Goal: Find contact information: Find contact information

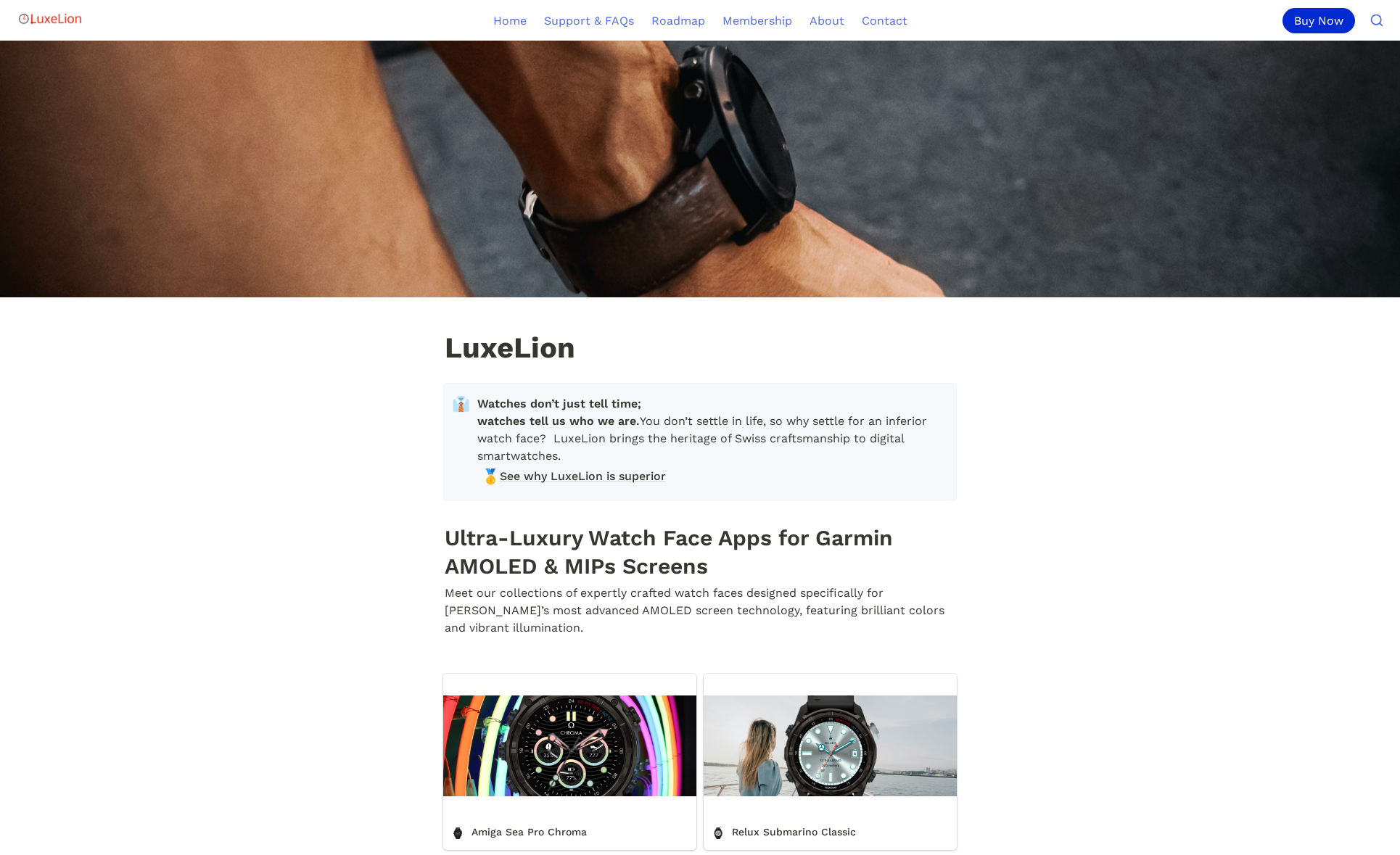
scroll to position [300, 0]
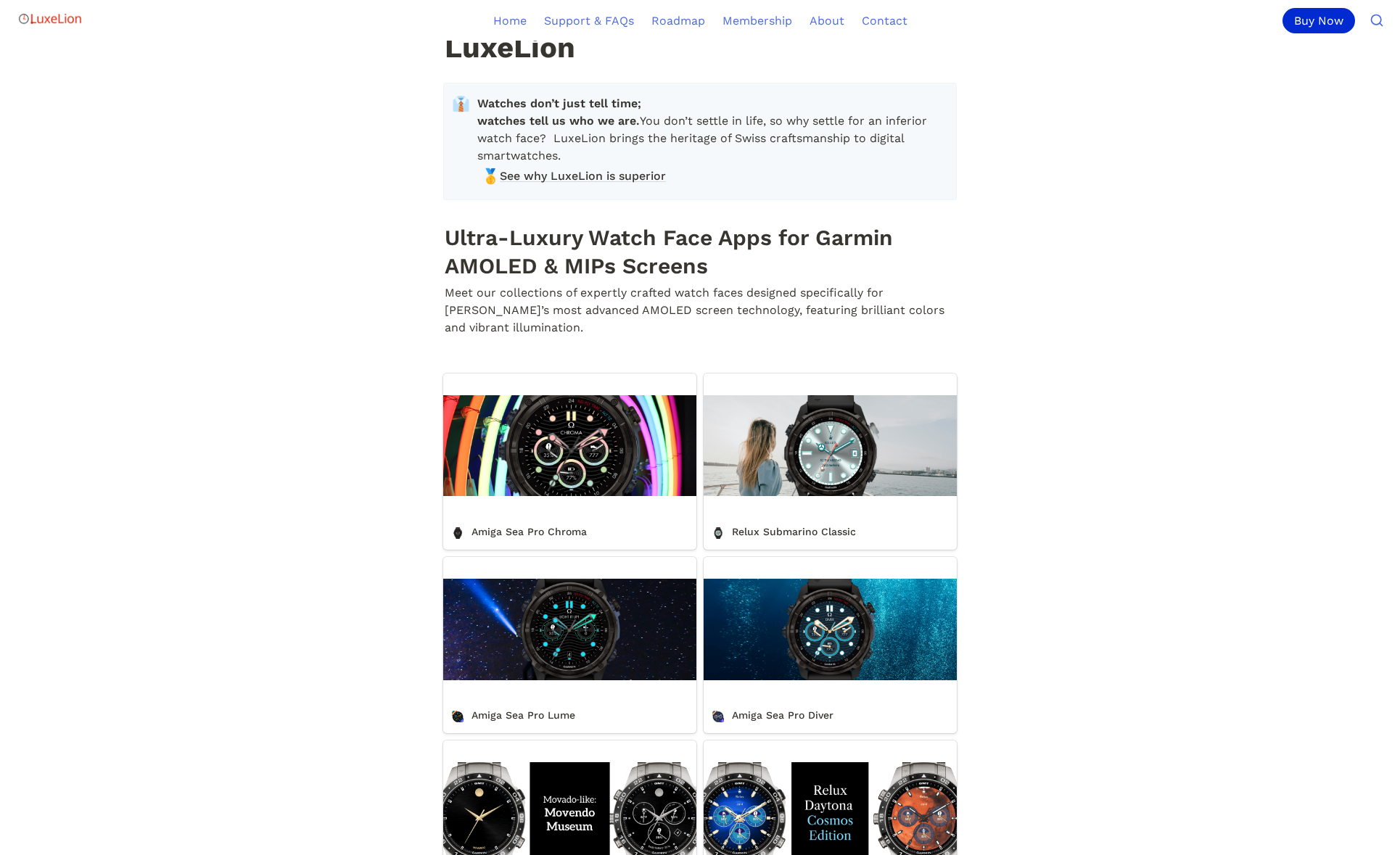
click at [536, 459] on link "Amiga Sea Pro Chroma" at bounding box center [570, 462] width 253 height 176
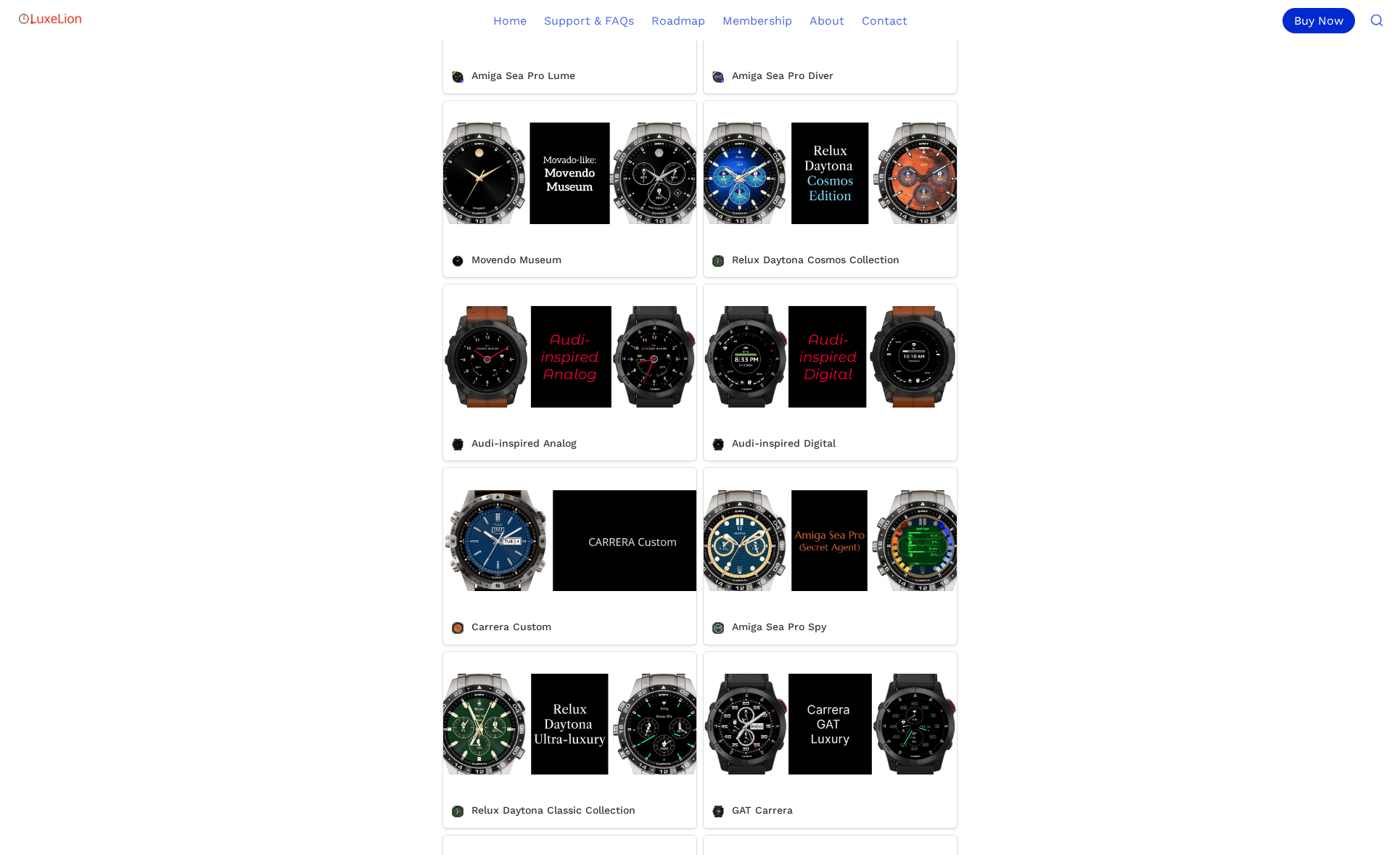
scroll to position [1282, 0]
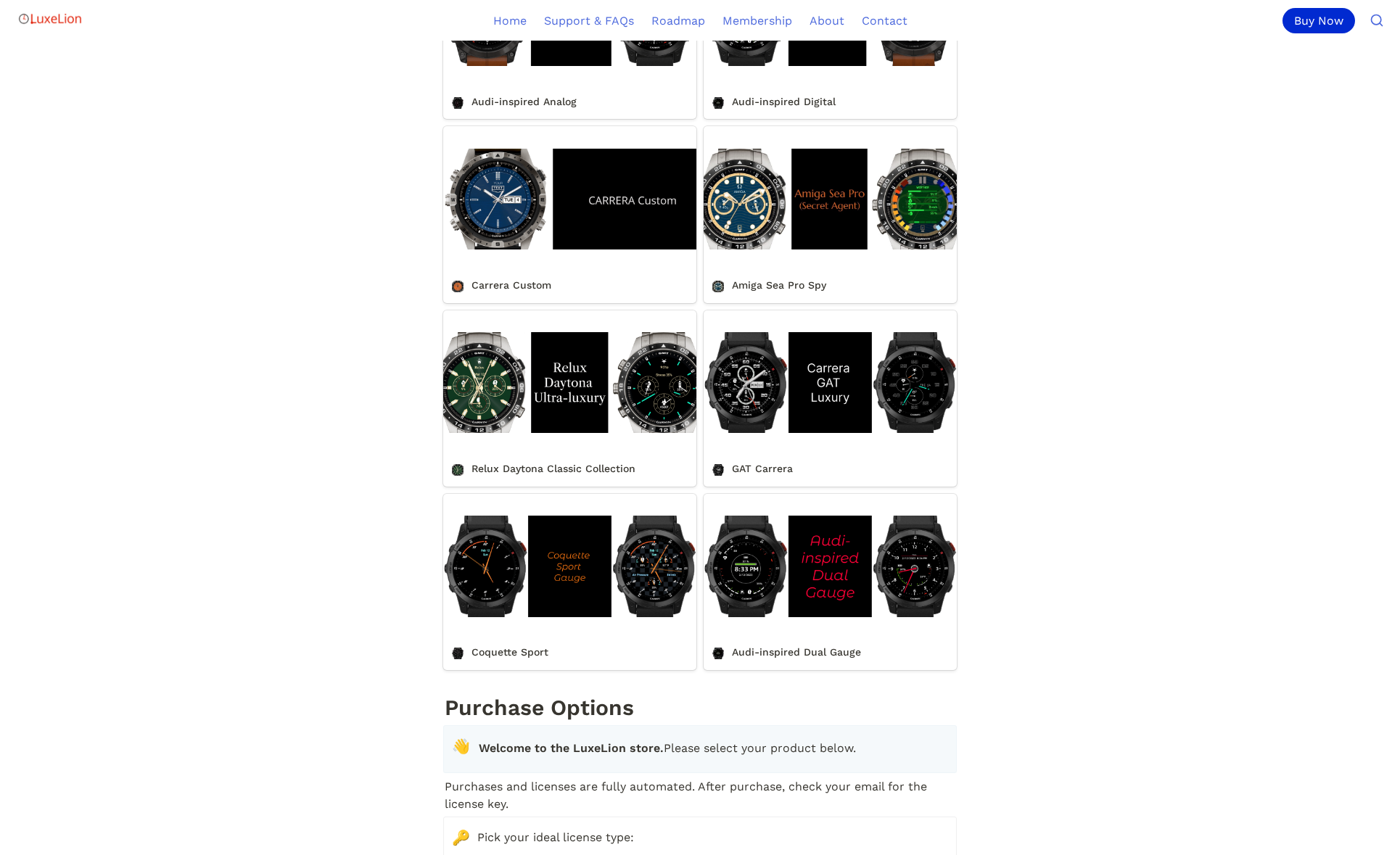
click at [544, 611] on link "Coquette Sport" at bounding box center [570, 582] width 253 height 176
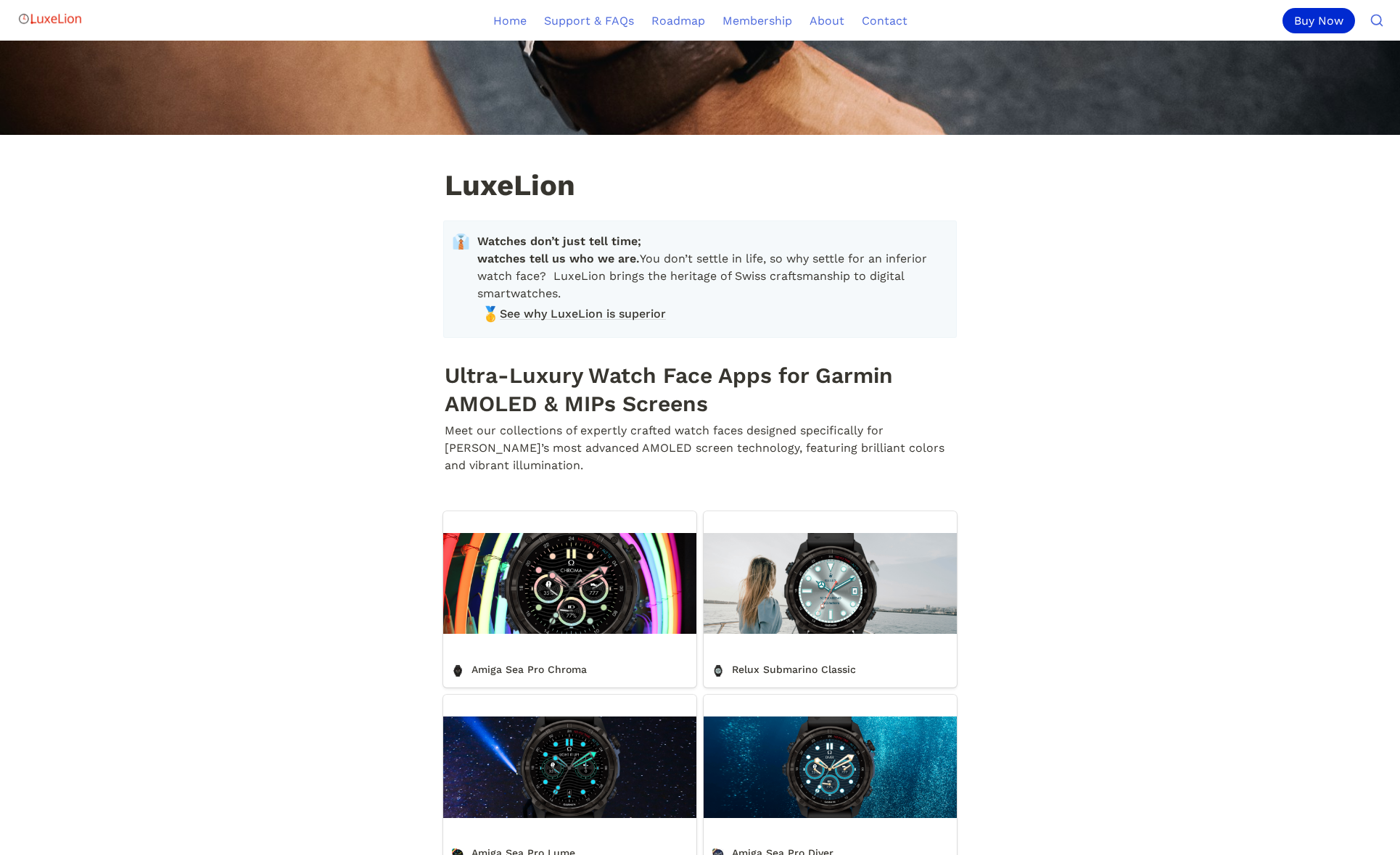
scroll to position [166, 0]
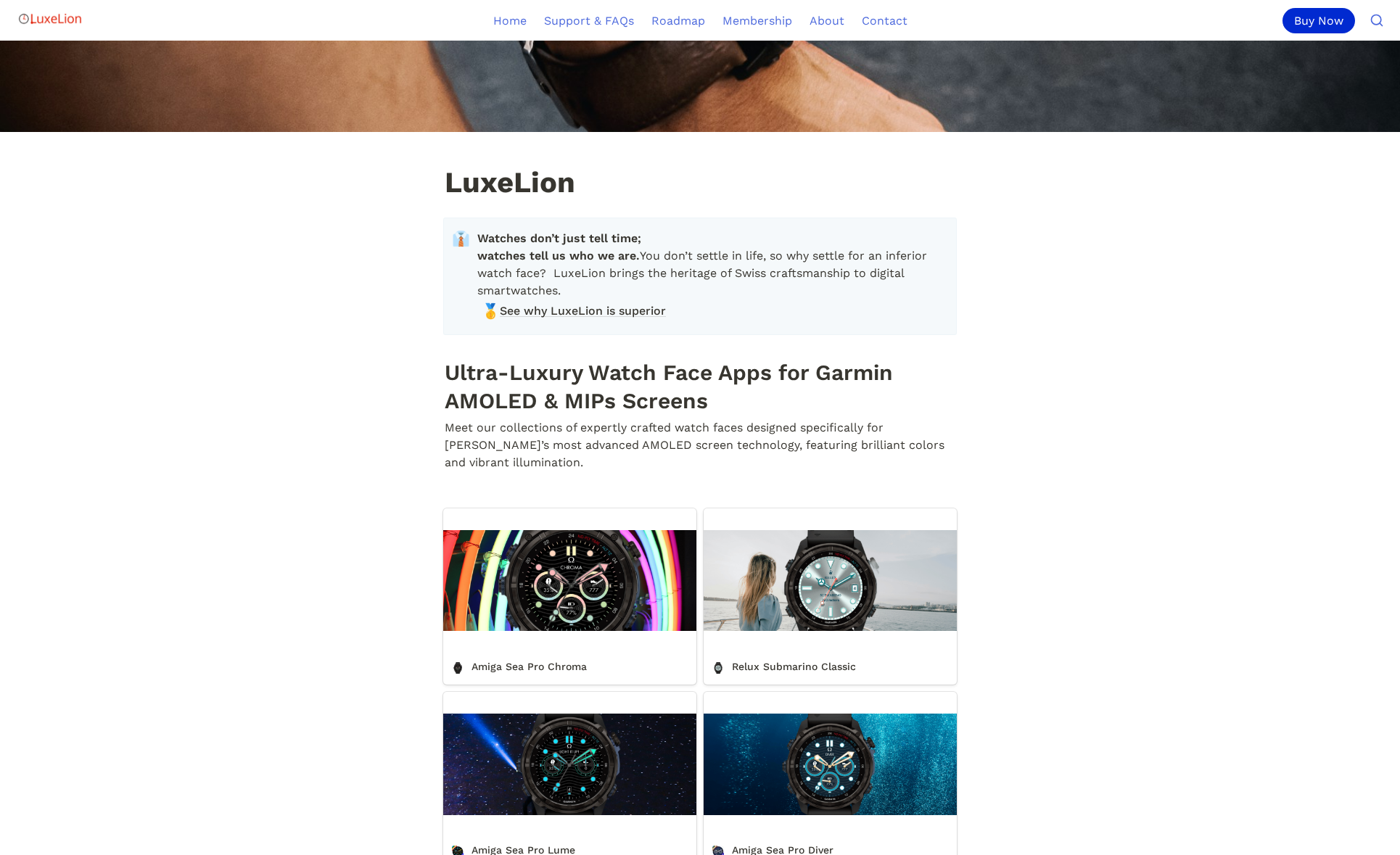
click at [510, 596] on link "Amiga Sea Pro Chroma" at bounding box center [570, 596] width 253 height 176
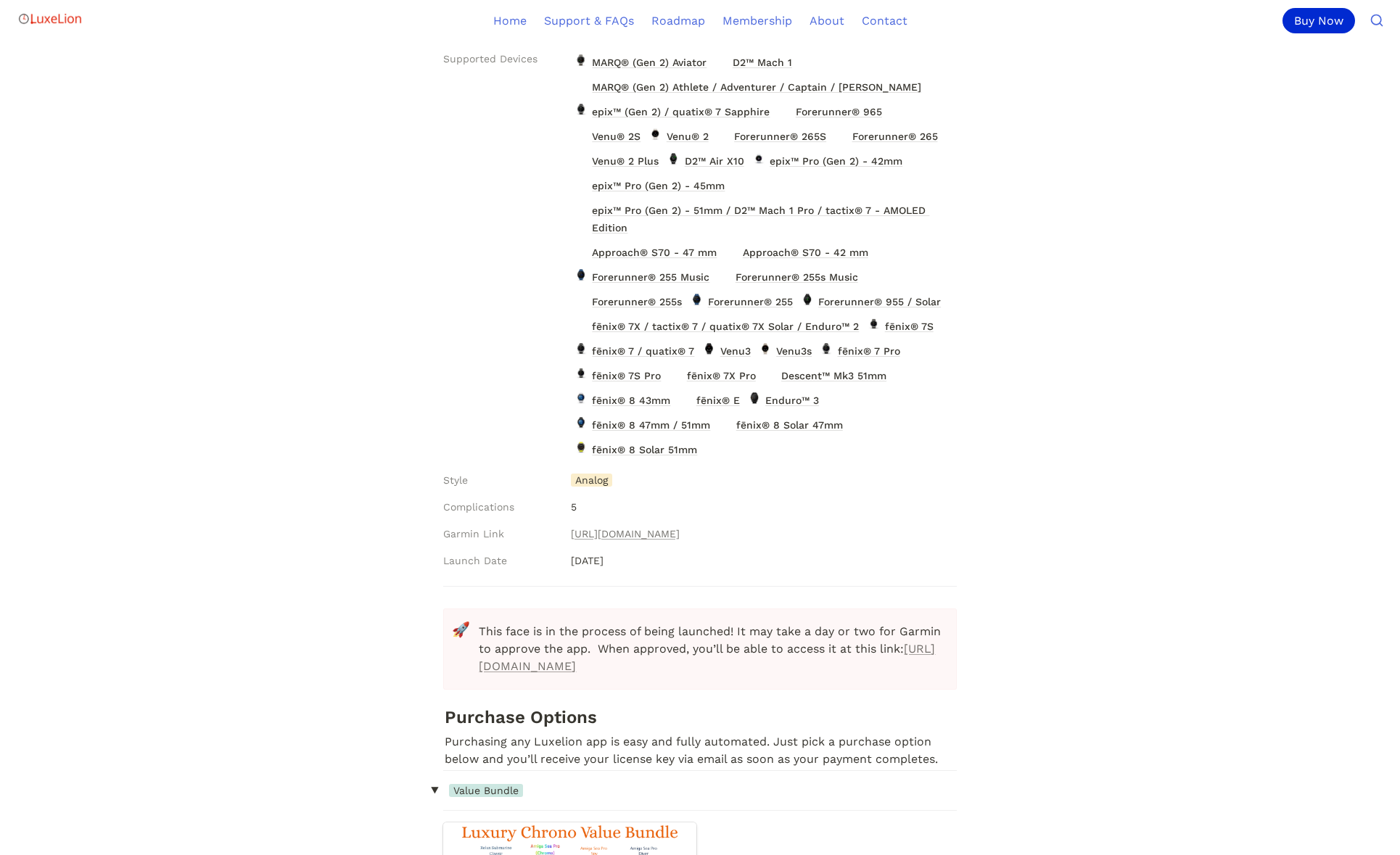
scroll to position [442, 0]
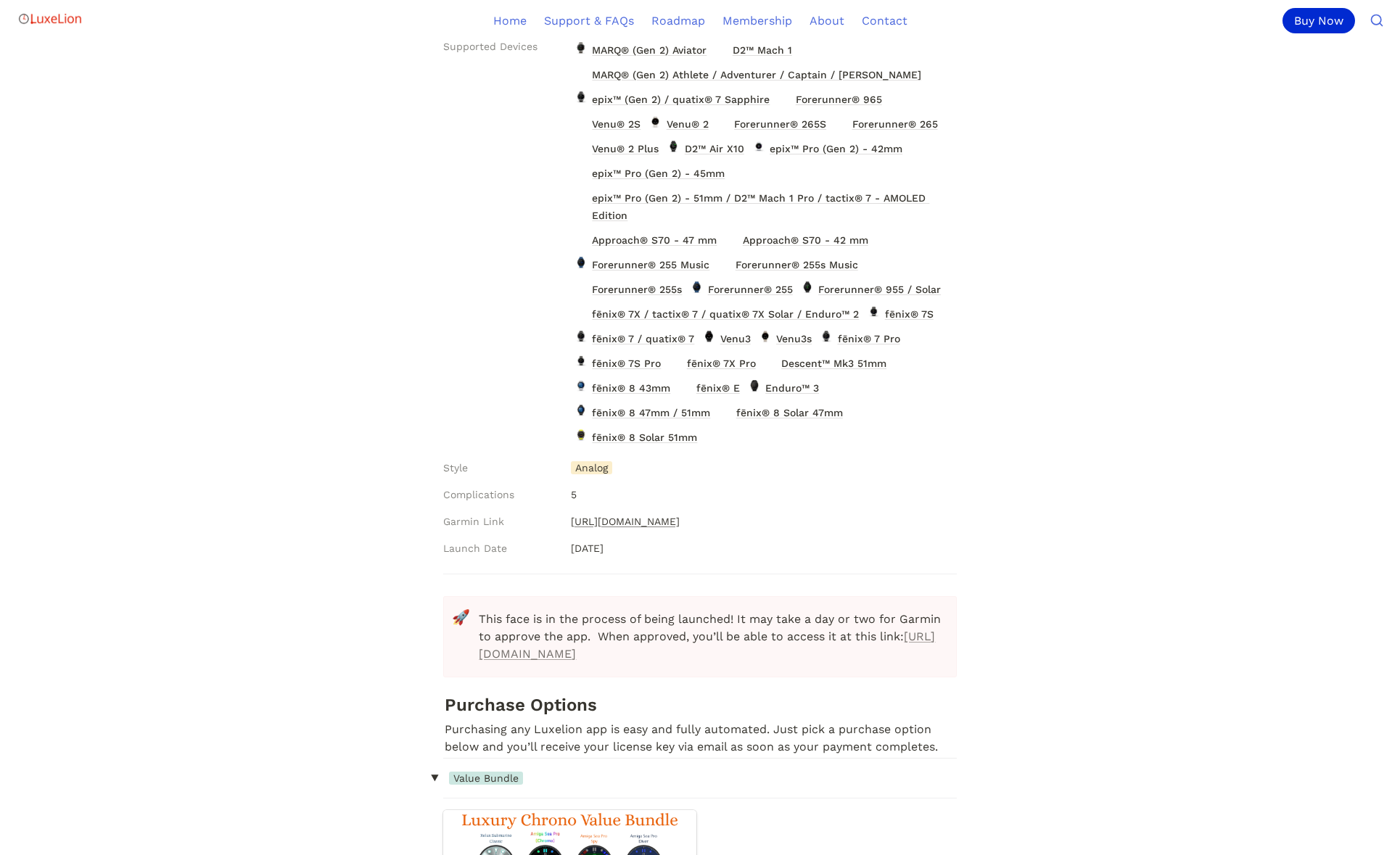
click at [664, 524] on link "[URL][DOMAIN_NAME]" at bounding box center [625, 522] width 109 height 18
click at [638, 520] on link "[URL][DOMAIN_NAME]" at bounding box center [625, 522] width 109 height 18
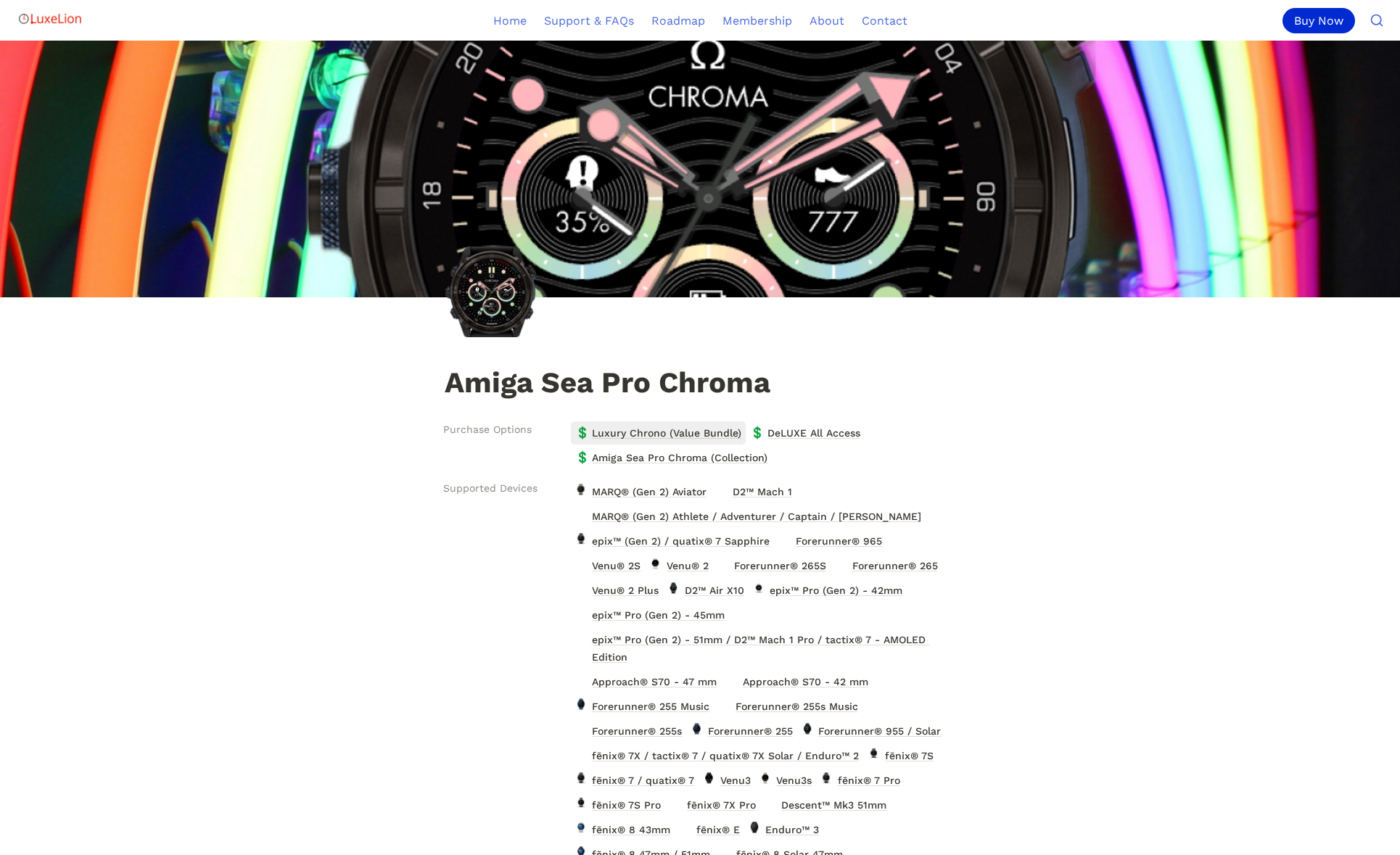
click at [648, 428] on span "Luxury Chrono (Value Bundle)" at bounding box center [667, 433] width 152 height 19
click at [830, 436] on span "DeLUXE All Access" at bounding box center [814, 433] width 96 height 19
click at [708, 454] on span "Amiga Sea Pro Chroma (Collection)" at bounding box center [680, 458] width 179 height 19
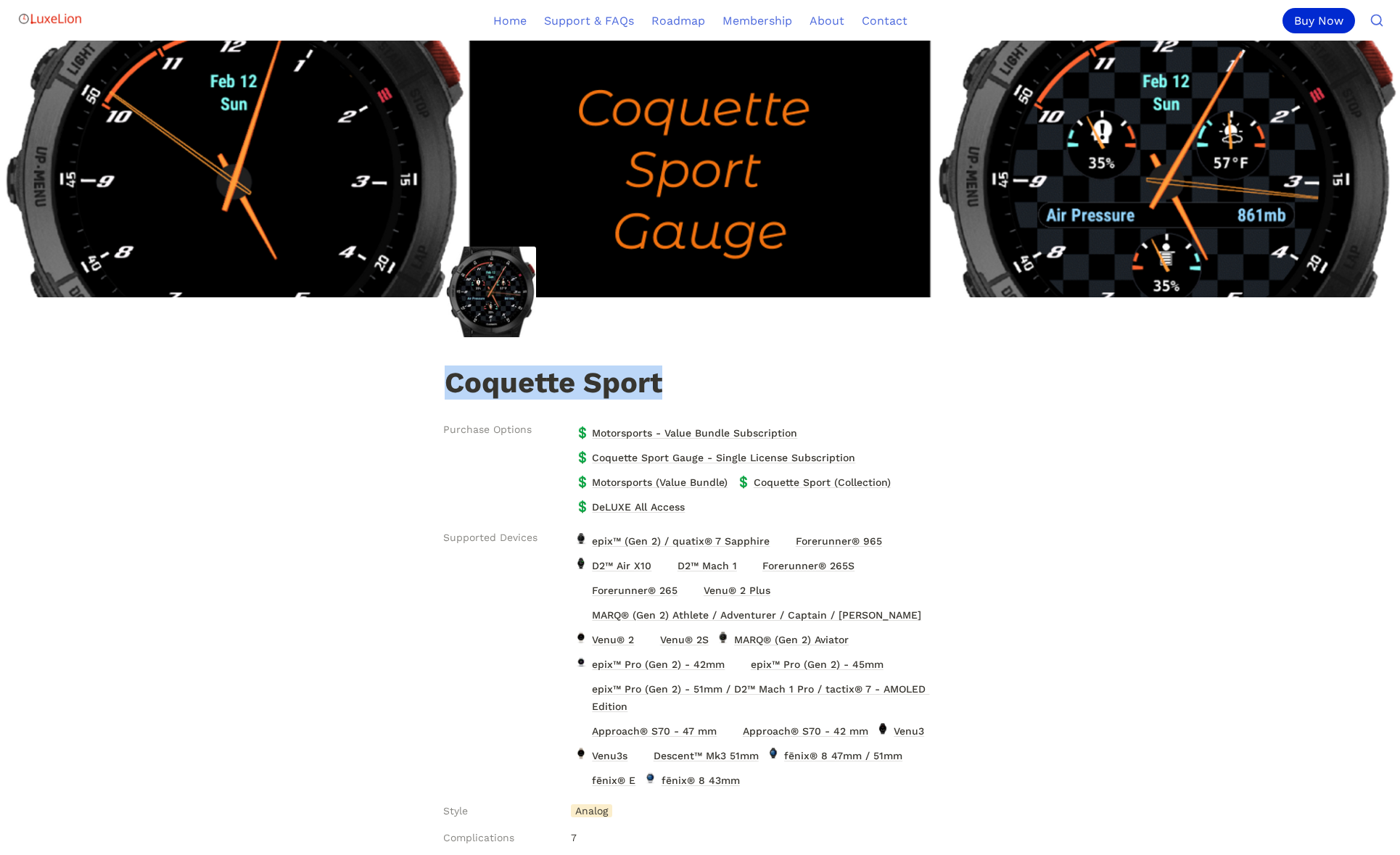
drag, startPoint x: 628, startPoint y: 375, endPoint x: 421, endPoint y: 375, distance: 207.0
click at [421, 375] on div "Coquette Sport" at bounding box center [700, 385] width 653 height 35
copy h1 "Coquette Sport"
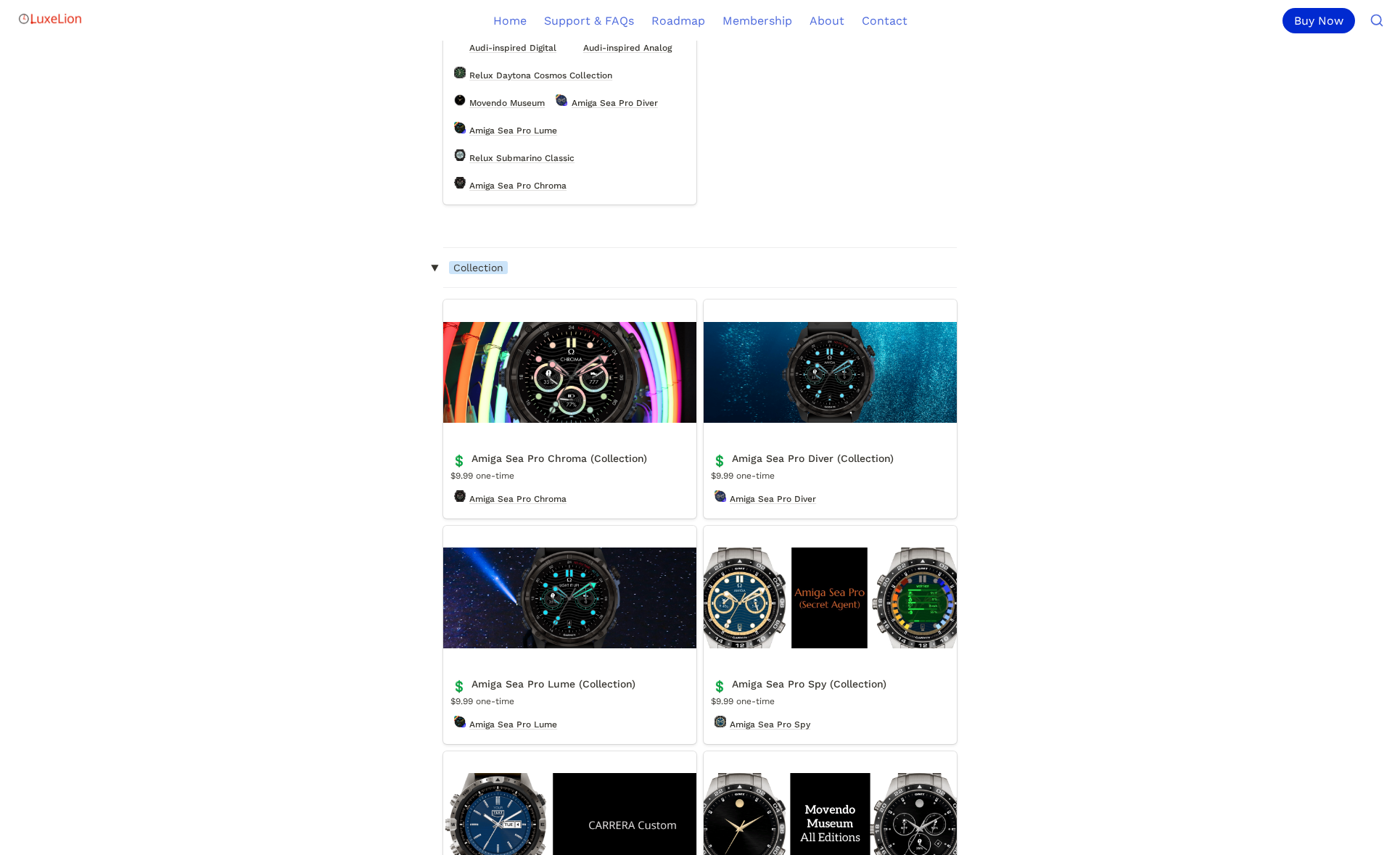
scroll to position [3553, 0]
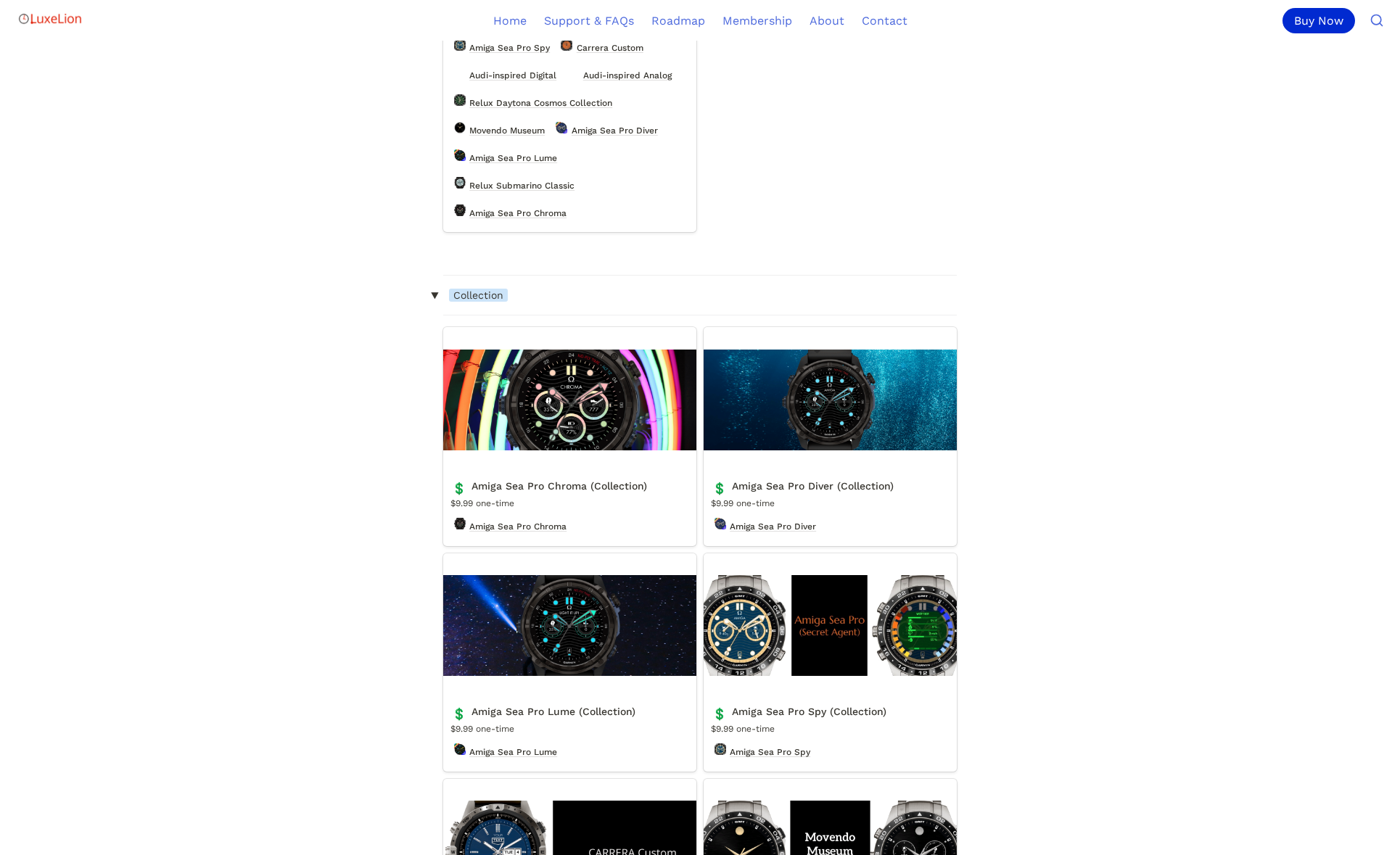
click at [542, 425] on link "Amiga Sea Pro Chroma (Collection)" at bounding box center [570, 436] width 253 height 219
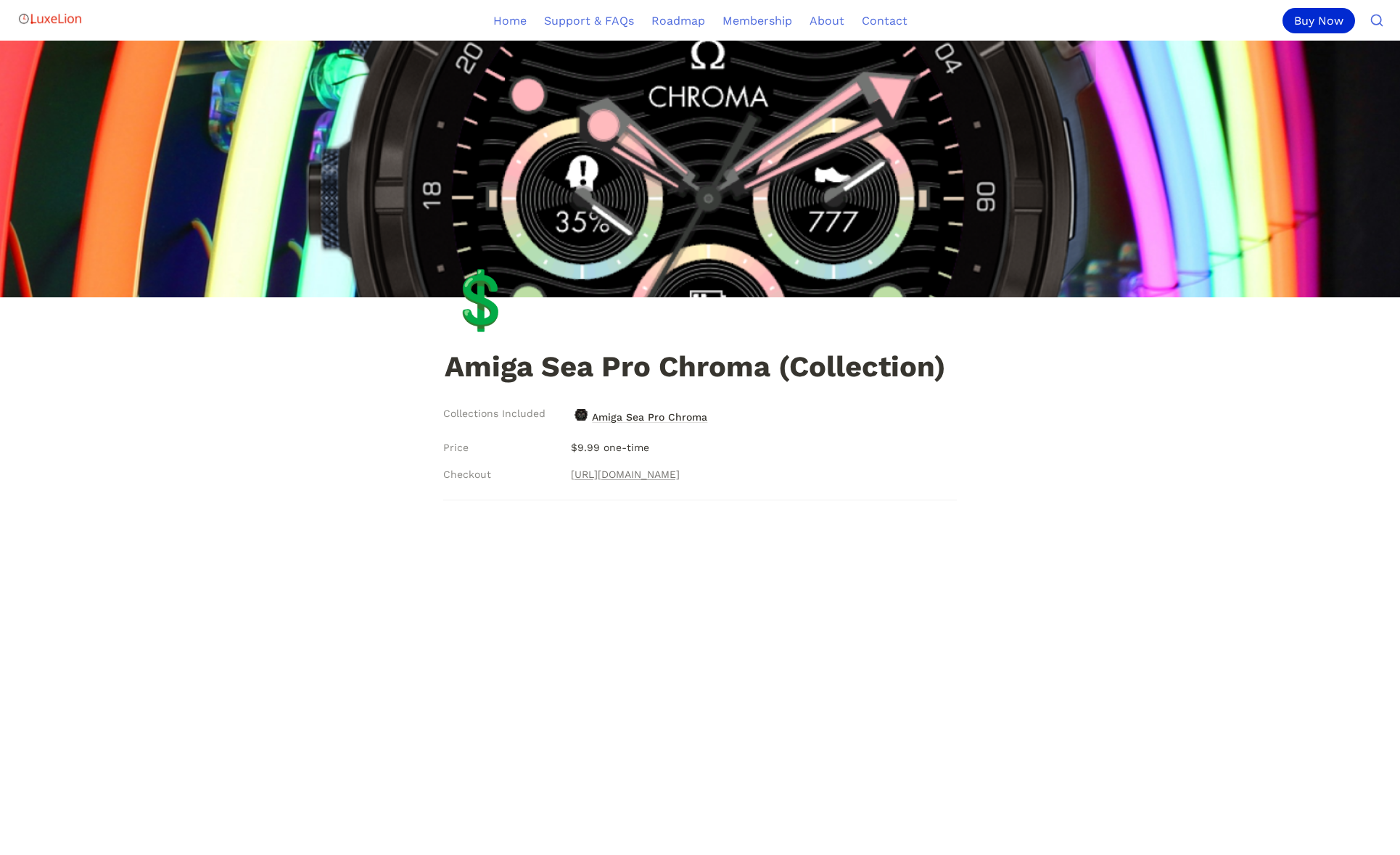
scroll to position [3, 0]
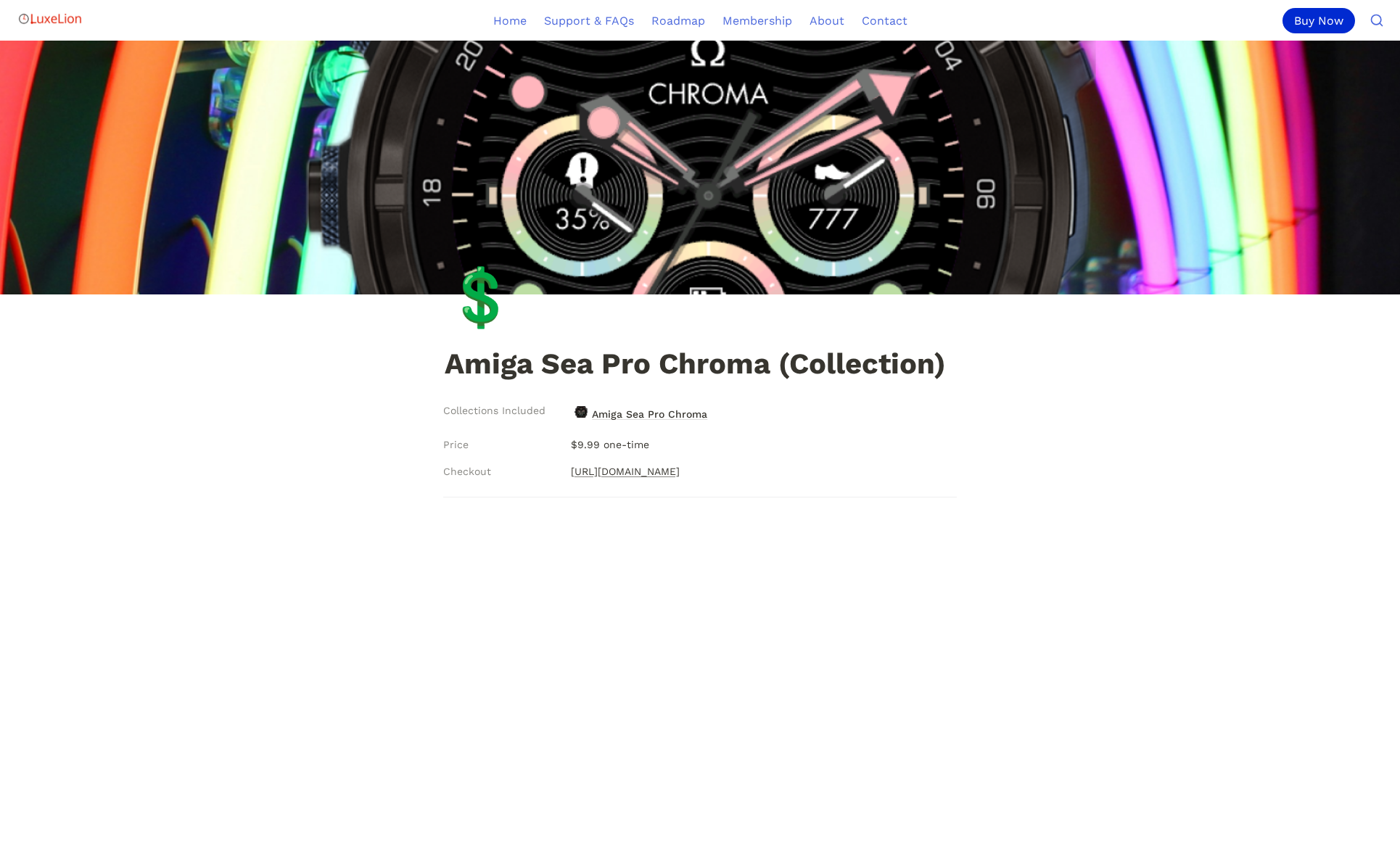
click at [640, 471] on link "[URL][DOMAIN_NAME]" at bounding box center [625, 472] width 109 height 18
click at [560, 374] on h1 "Amiga Sea Pro Chroma (Collection)" at bounding box center [700, 366] width 514 height 35
click at [639, 414] on span "Amiga Sea Pro Chroma" at bounding box center [650, 415] width 118 height 19
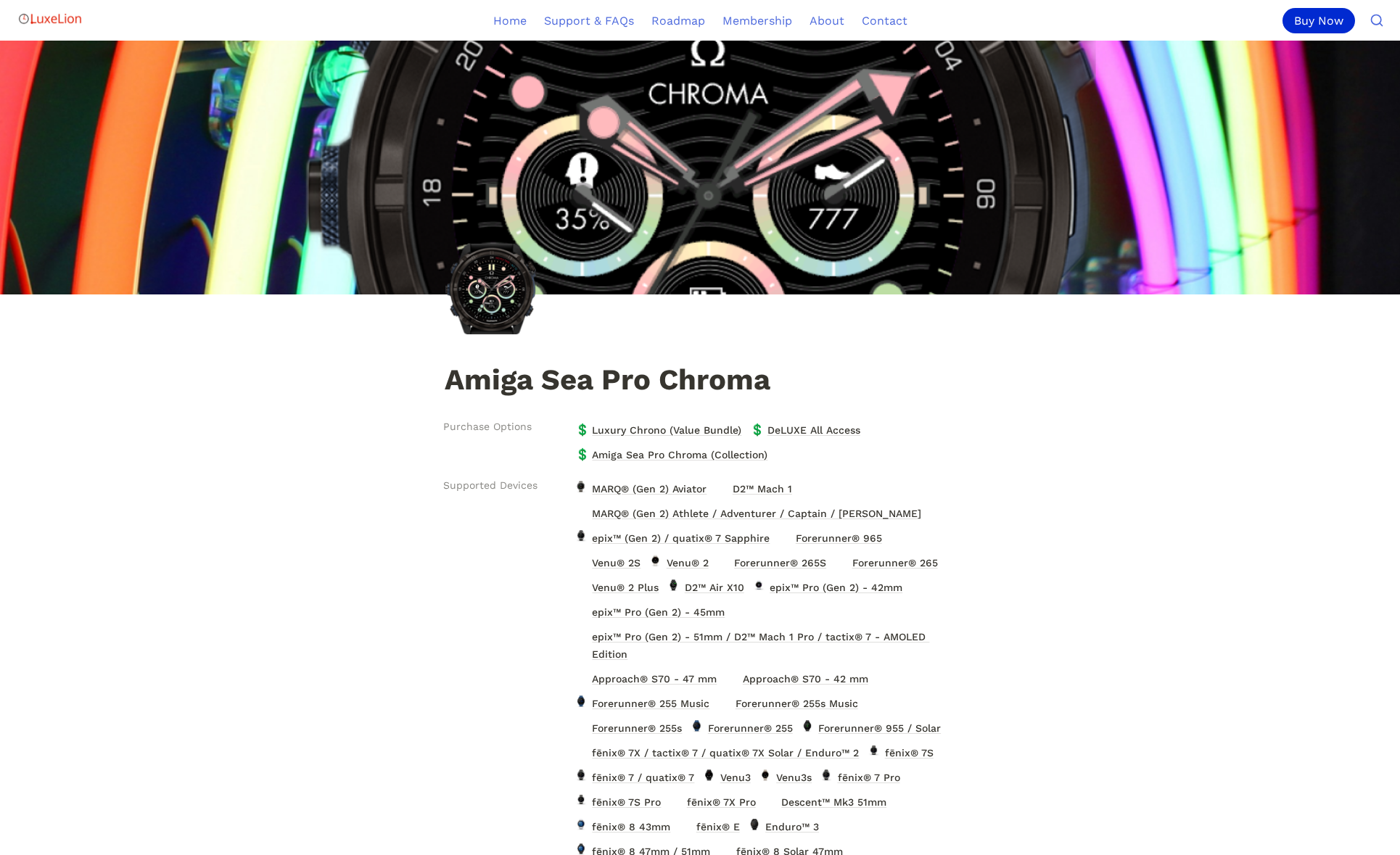
scroll to position [279, 0]
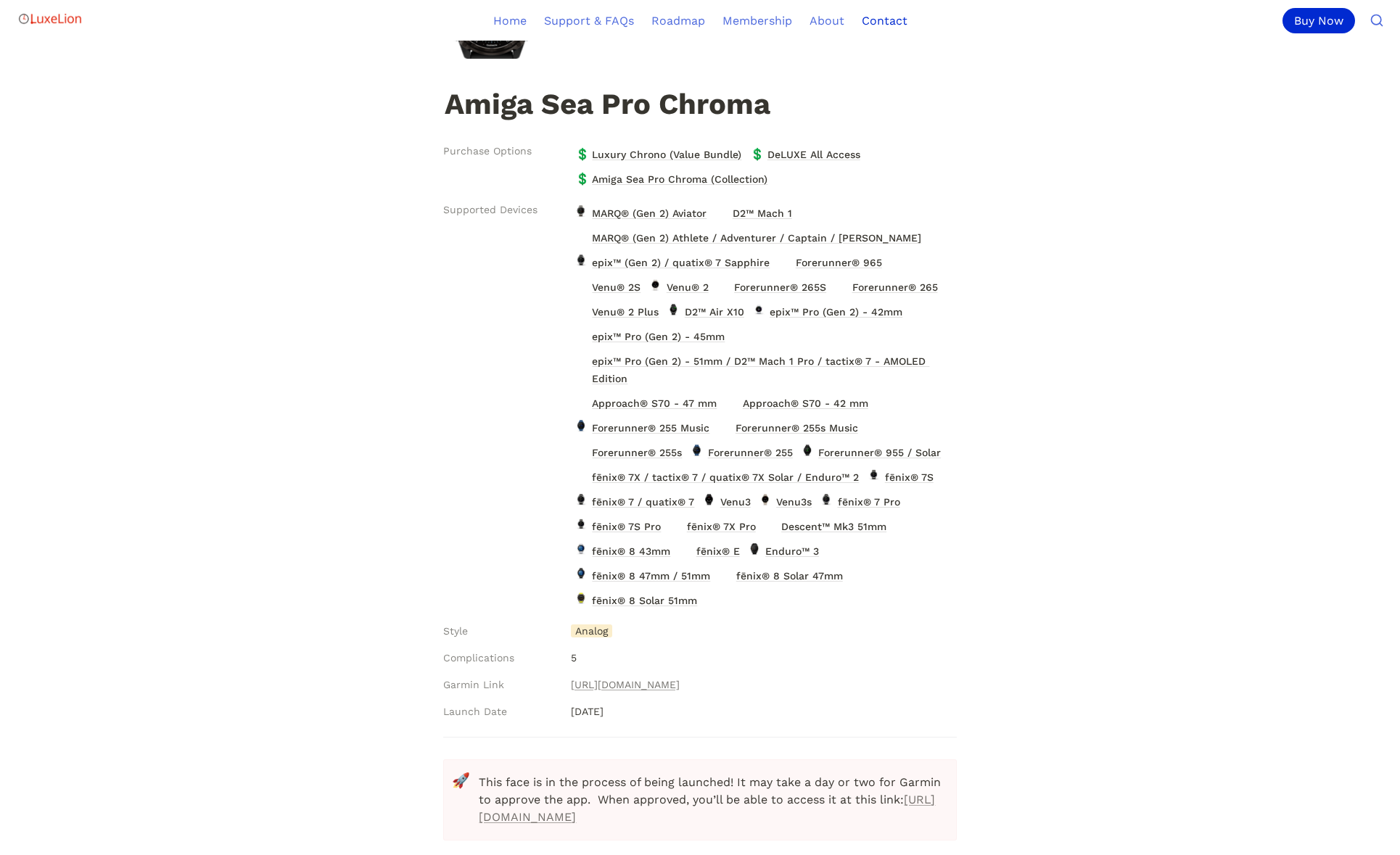
click at [876, 19] on link "Contact" at bounding box center [885, 20] width 63 height 41
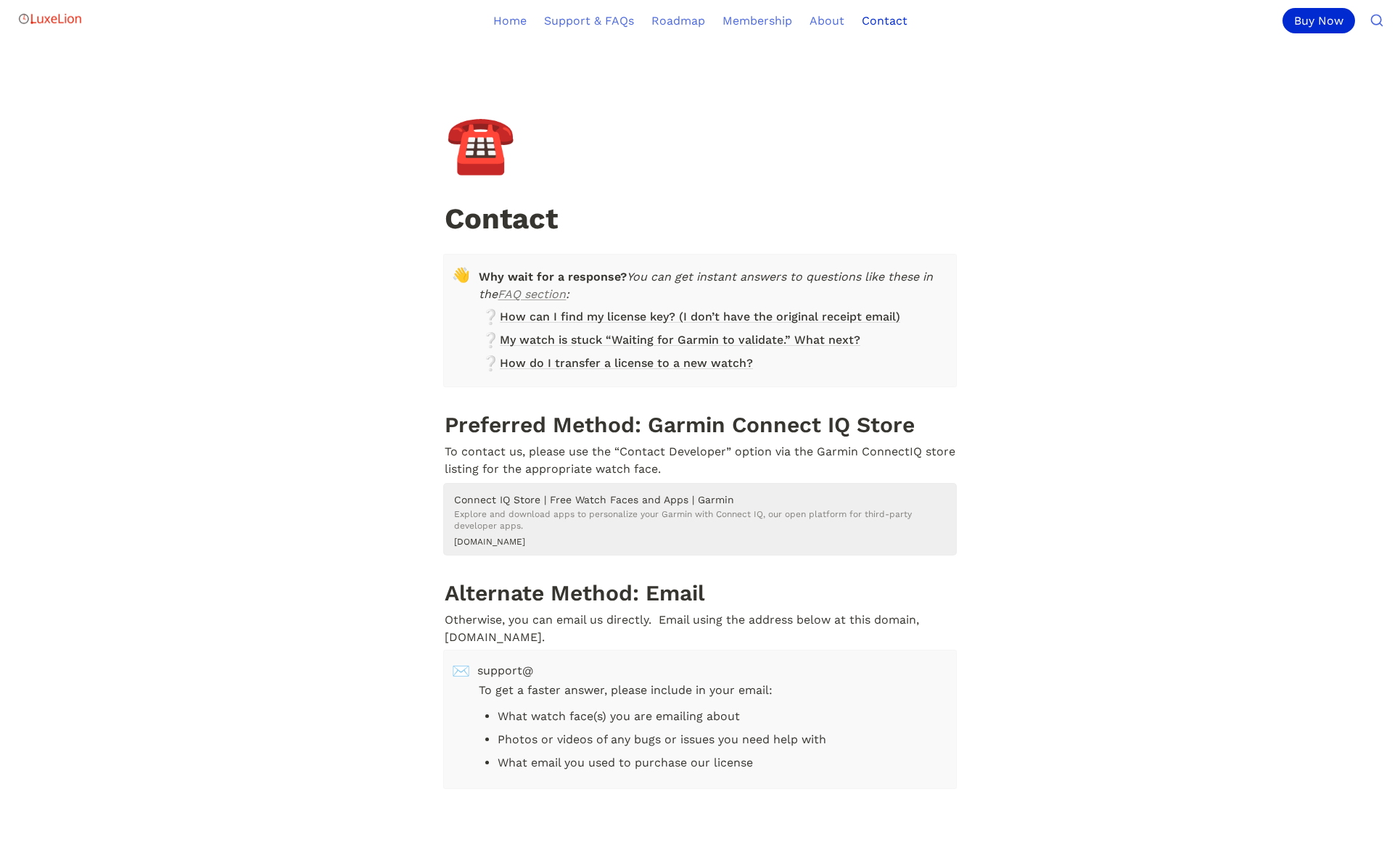
click at [526, 500] on h5 "Connect IQ Store | Free Watch Faces and Apps | Garmin" at bounding box center [704, 500] width 502 height 14
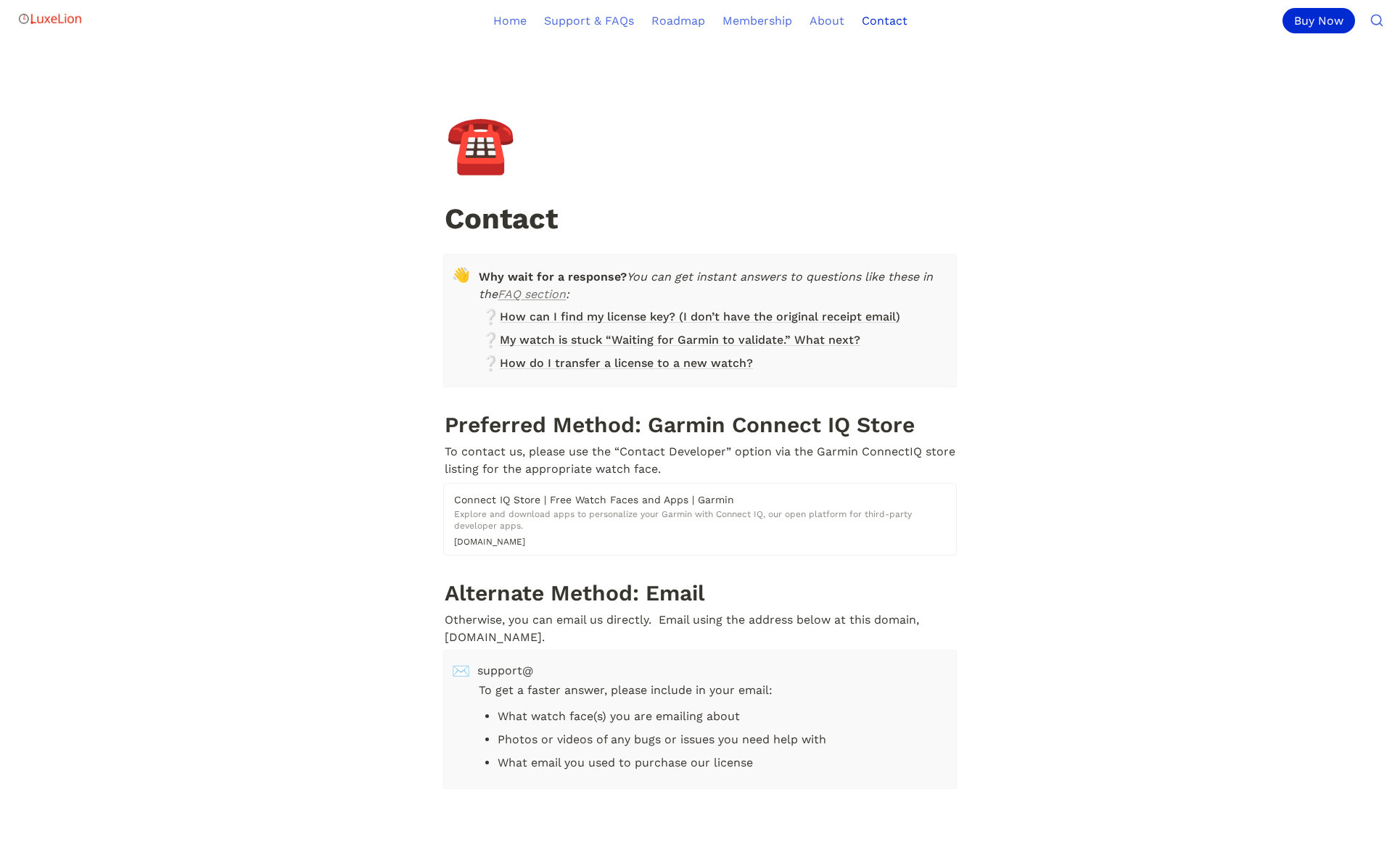
click at [515, 591] on h1 "Alternate Method: Email" at bounding box center [700, 592] width 514 height 33
drag, startPoint x: 446, startPoint y: 616, endPoint x: 513, endPoint y: 631, distance: 68.7
click at [513, 631] on p "Otherwise, you can email us directly. Email using the address below at this dom…" at bounding box center [700, 628] width 514 height 39
click at [566, 633] on p "Otherwise, you can email us directly. Email using the address below at this dom…" at bounding box center [700, 628] width 514 height 39
click at [491, 667] on span "support@" at bounding box center [711, 671] width 467 height 18
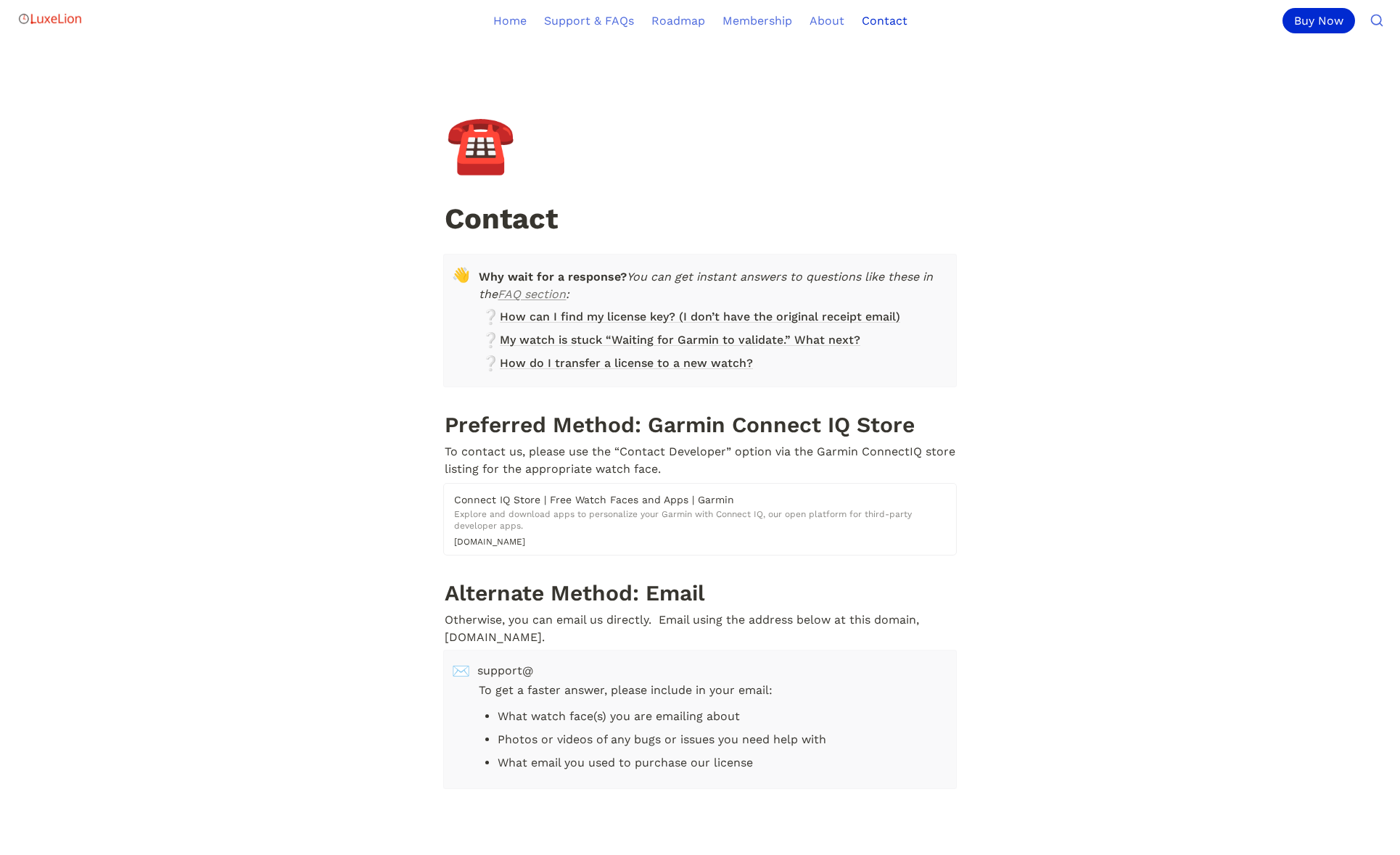
drag, startPoint x: 460, startPoint y: 669, endPoint x: 499, endPoint y: 669, distance: 39.0
click at [460, 669] on span "✉️" at bounding box center [461, 671] width 18 height 18
click at [509, 669] on span "support@" at bounding box center [711, 671] width 467 height 18
drag, startPoint x: 509, startPoint y: 669, endPoint x: 515, endPoint y: 687, distance: 19.0
click at [509, 670] on span "support@" at bounding box center [711, 671] width 467 height 18
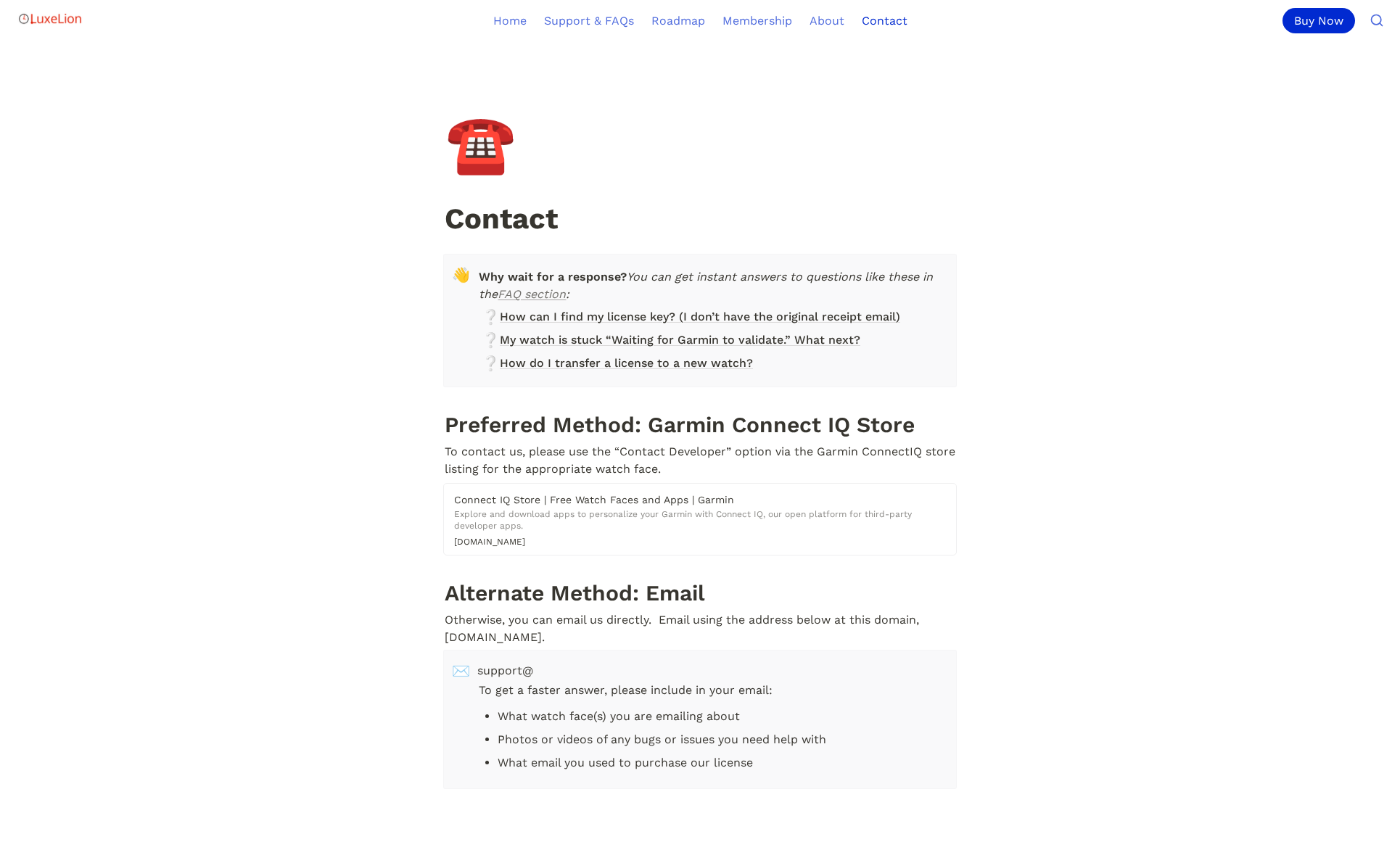
click at [517, 694] on p "To get a faster answer, please include in your email:" at bounding box center [711, 691] width 467 height 23
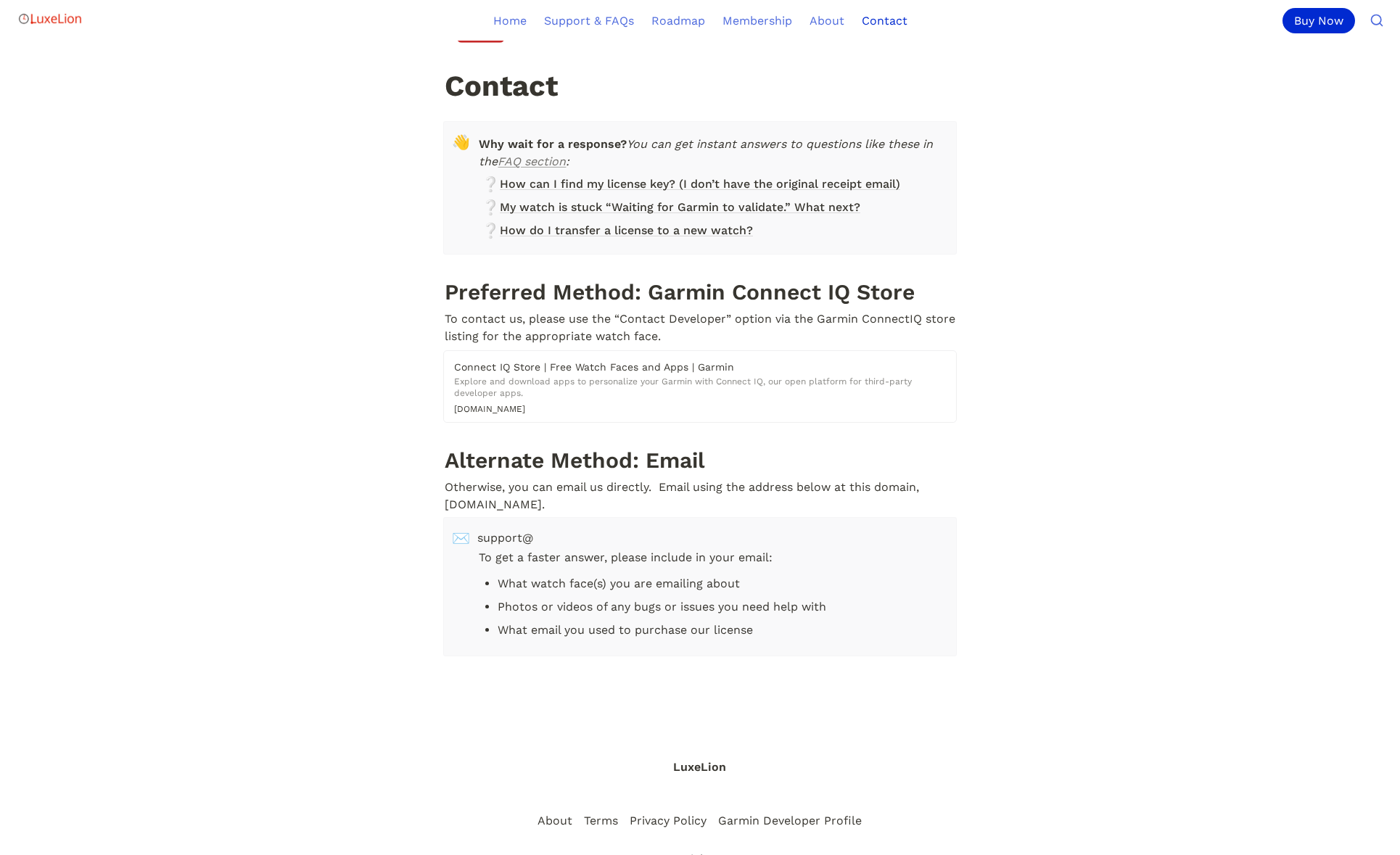
scroll to position [179, 0]
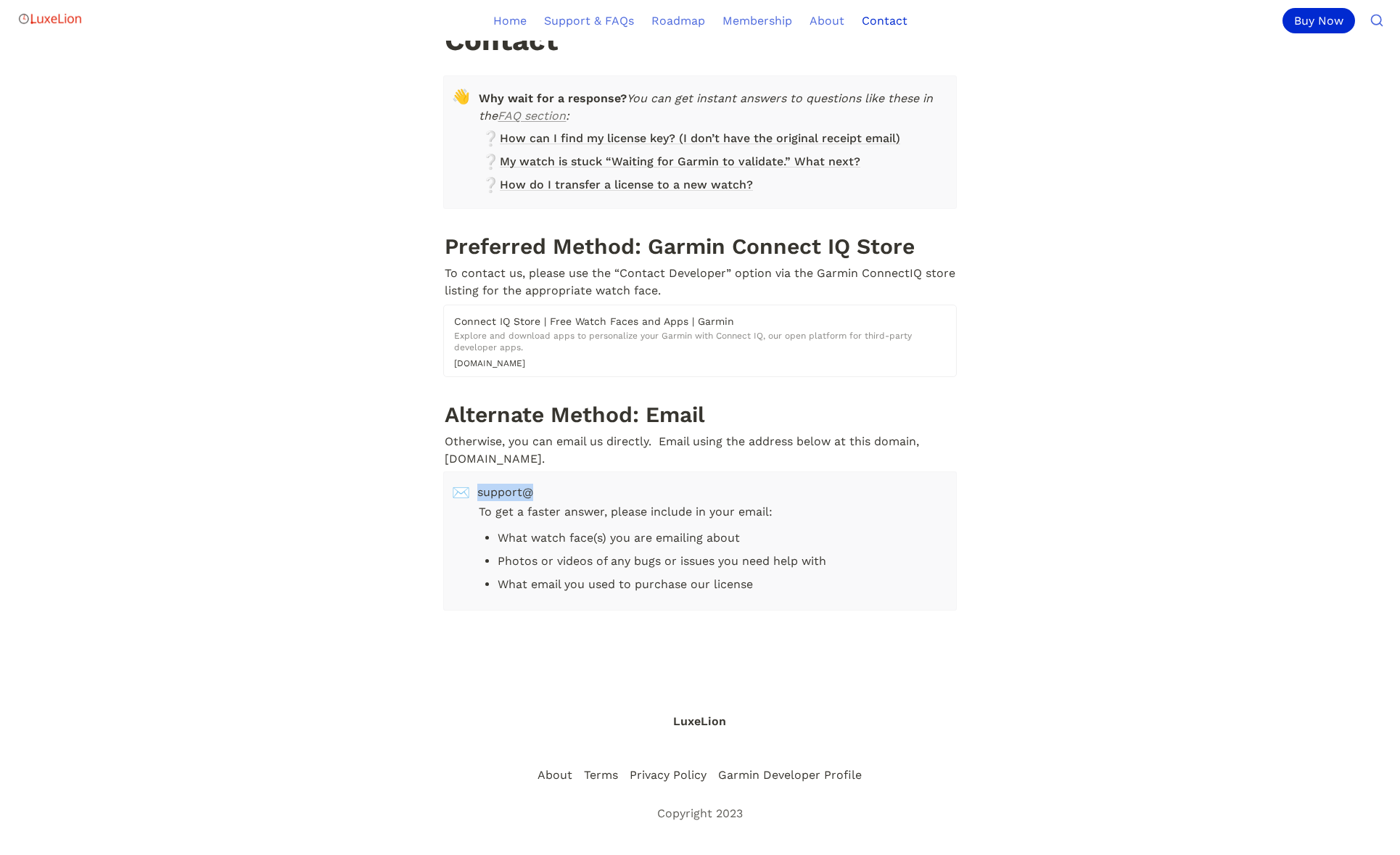
drag, startPoint x: 538, startPoint y: 496, endPoint x: 478, endPoint y: 494, distance: 60.0
click at [478, 494] on span "support@" at bounding box center [711, 492] width 467 height 18
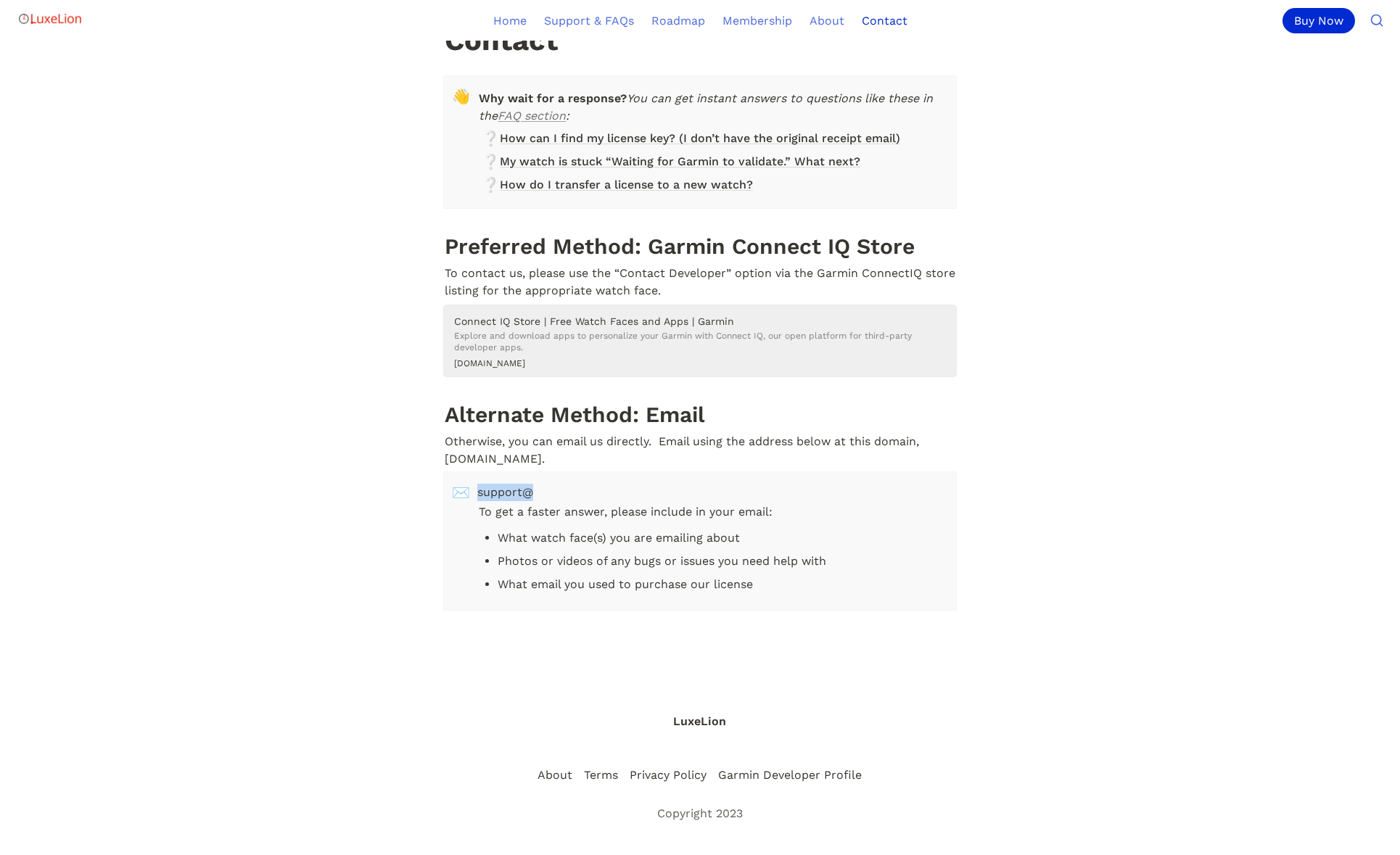
copy span "support@"
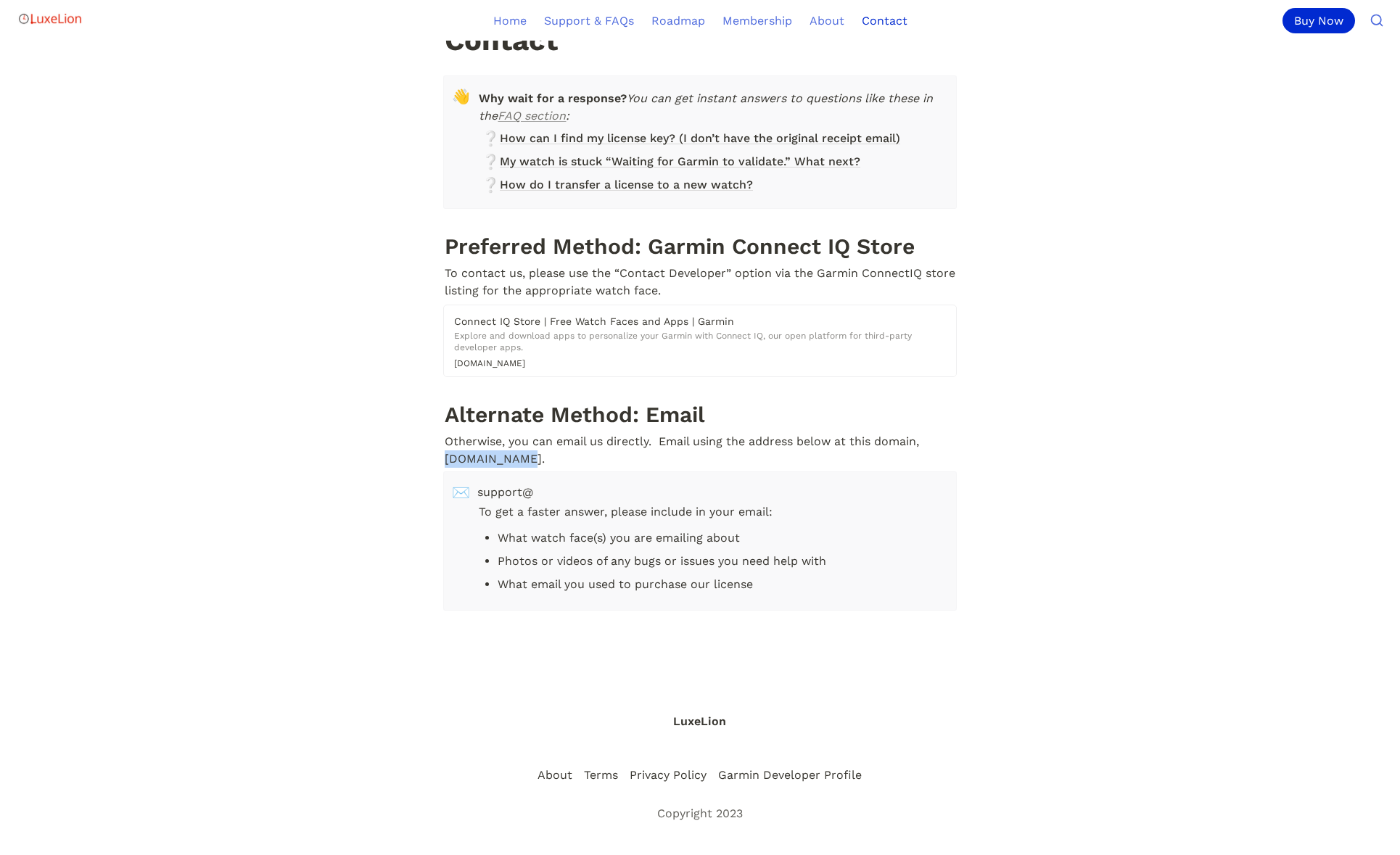
drag, startPoint x: 522, startPoint y: 461, endPoint x: 444, endPoint y: 458, distance: 78.1
click at [444, 458] on p "Otherwise, you can email us directly. Email using the address below at this dom…" at bounding box center [700, 450] width 514 height 39
copy p "[DOMAIN_NAME]"
drag, startPoint x: 1341, startPoint y: 403, endPoint x: 443, endPoint y: 454, distance: 899.4
click at [443, 454] on p "Otherwise, you can email us directly. Email using the address below at this dom…" at bounding box center [700, 450] width 514 height 39
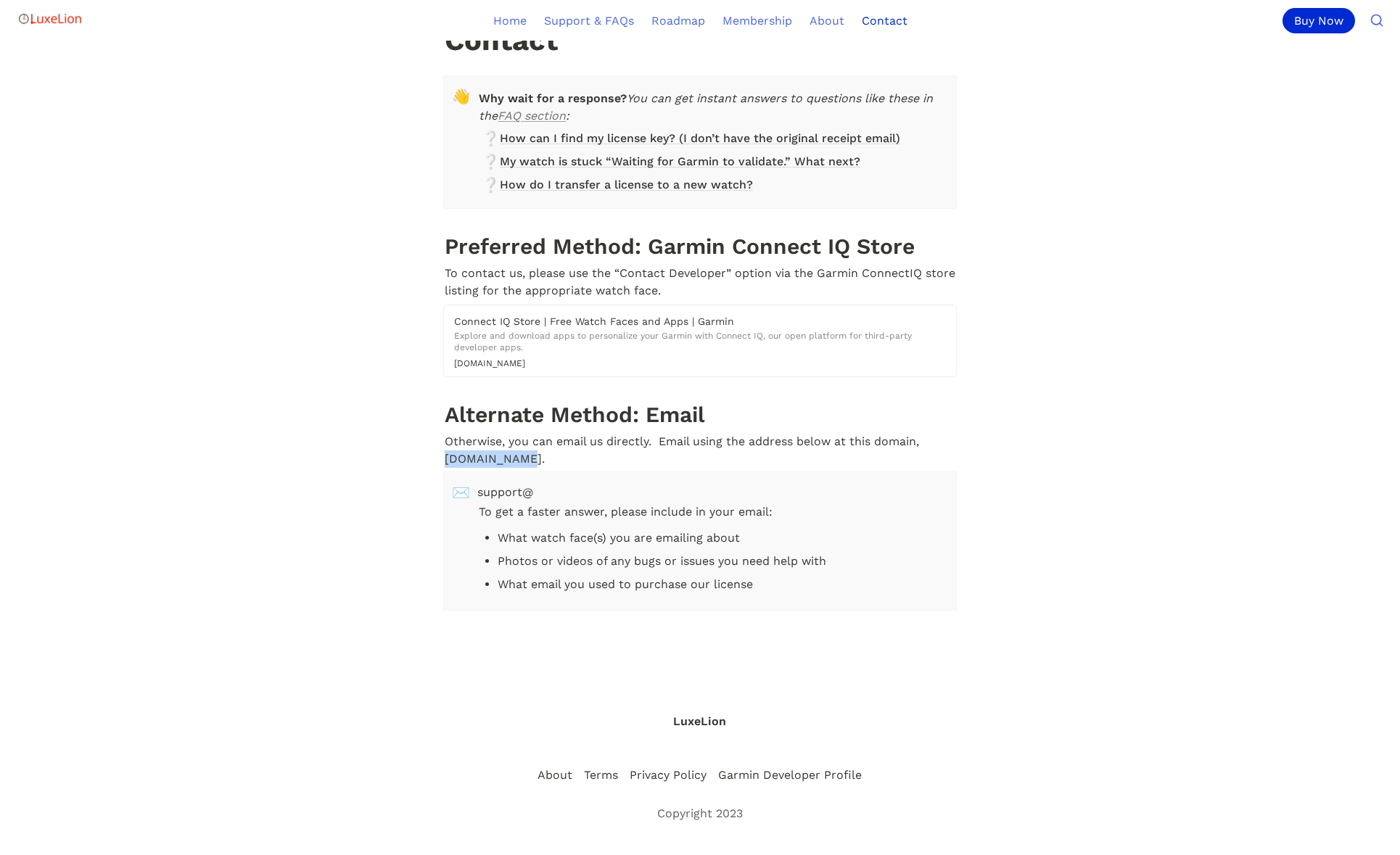
scroll to position [0, 0]
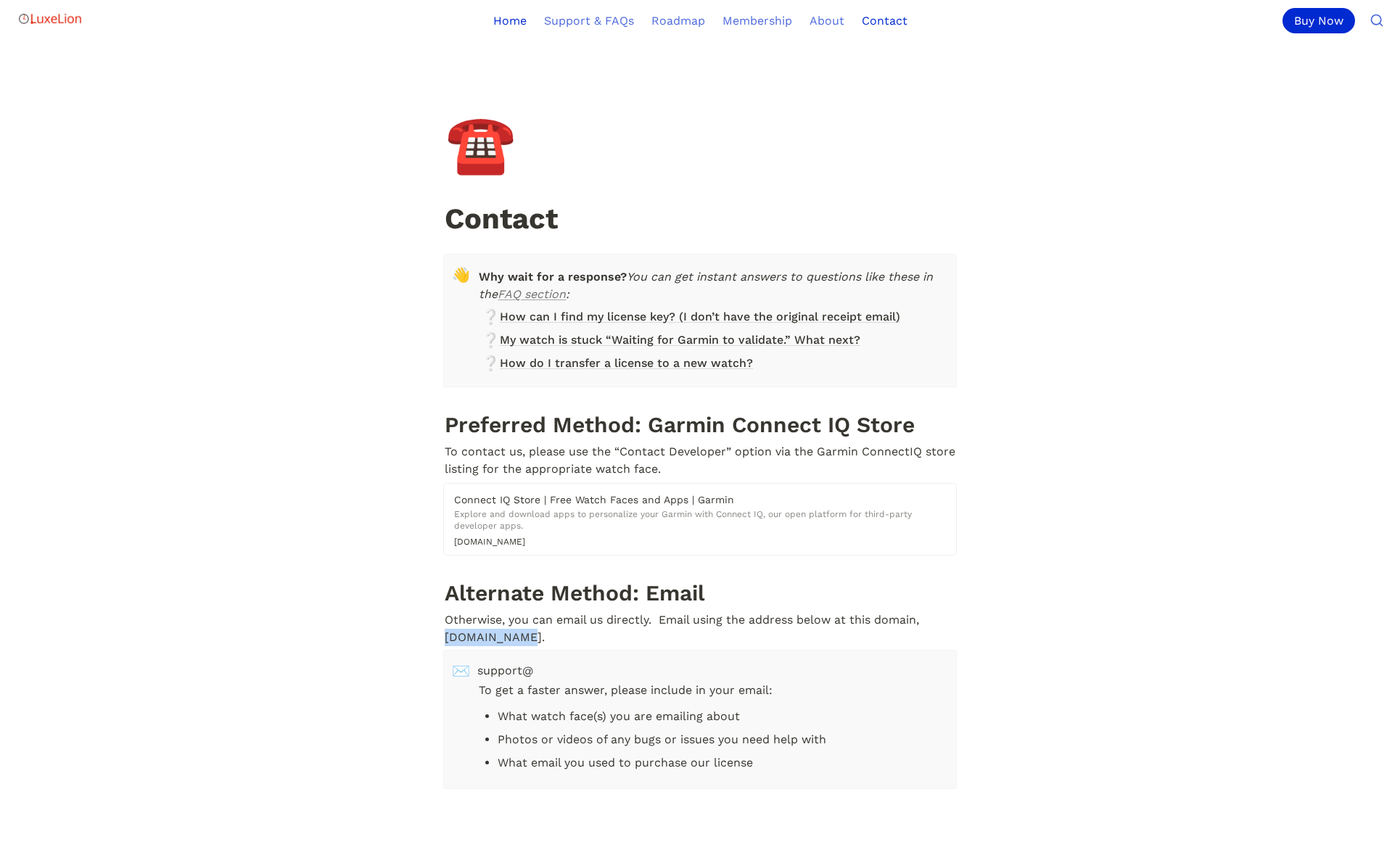
click at [519, 20] on link "Home" at bounding box center [509, 20] width 50 height 41
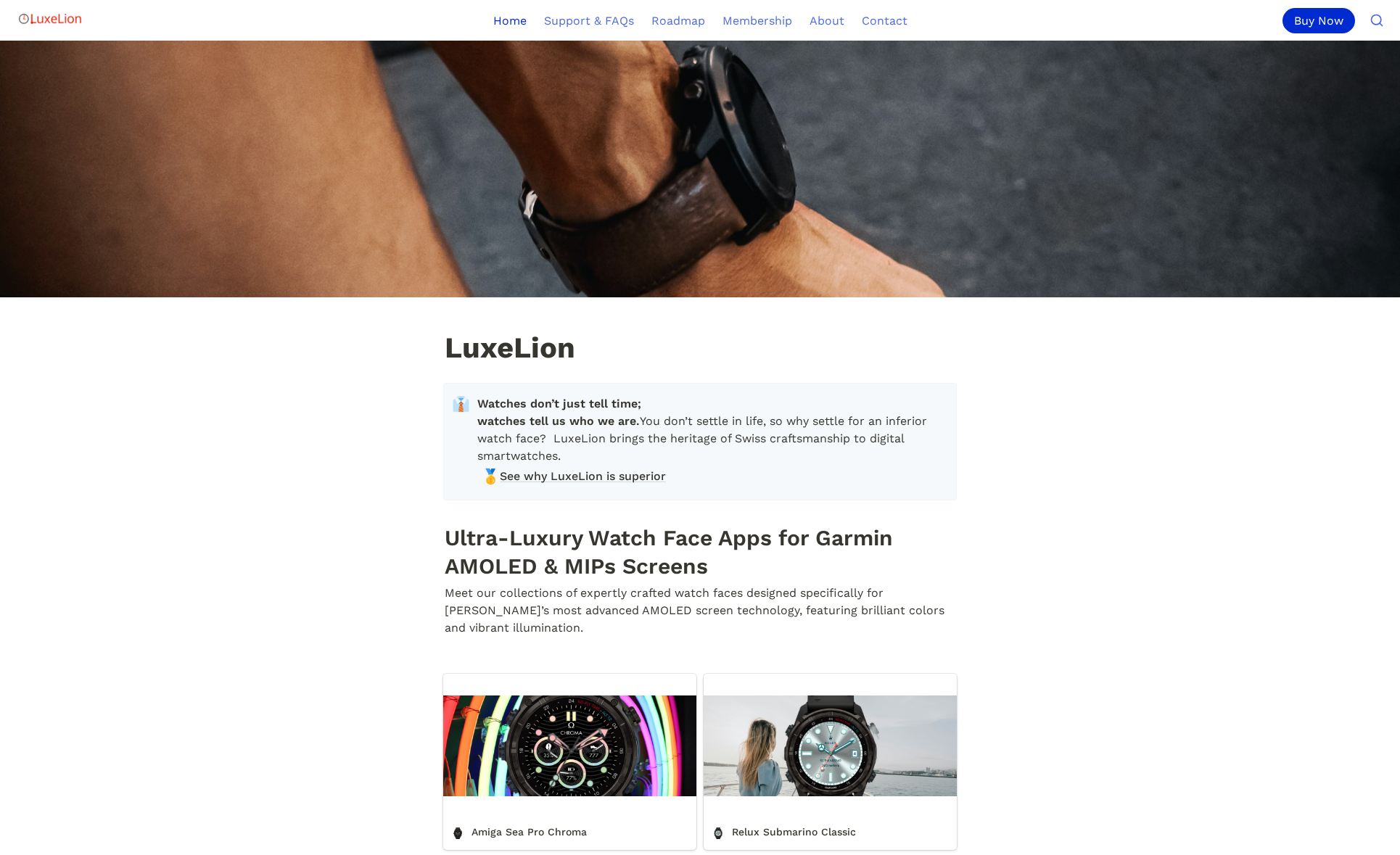
scroll to position [713, 0]
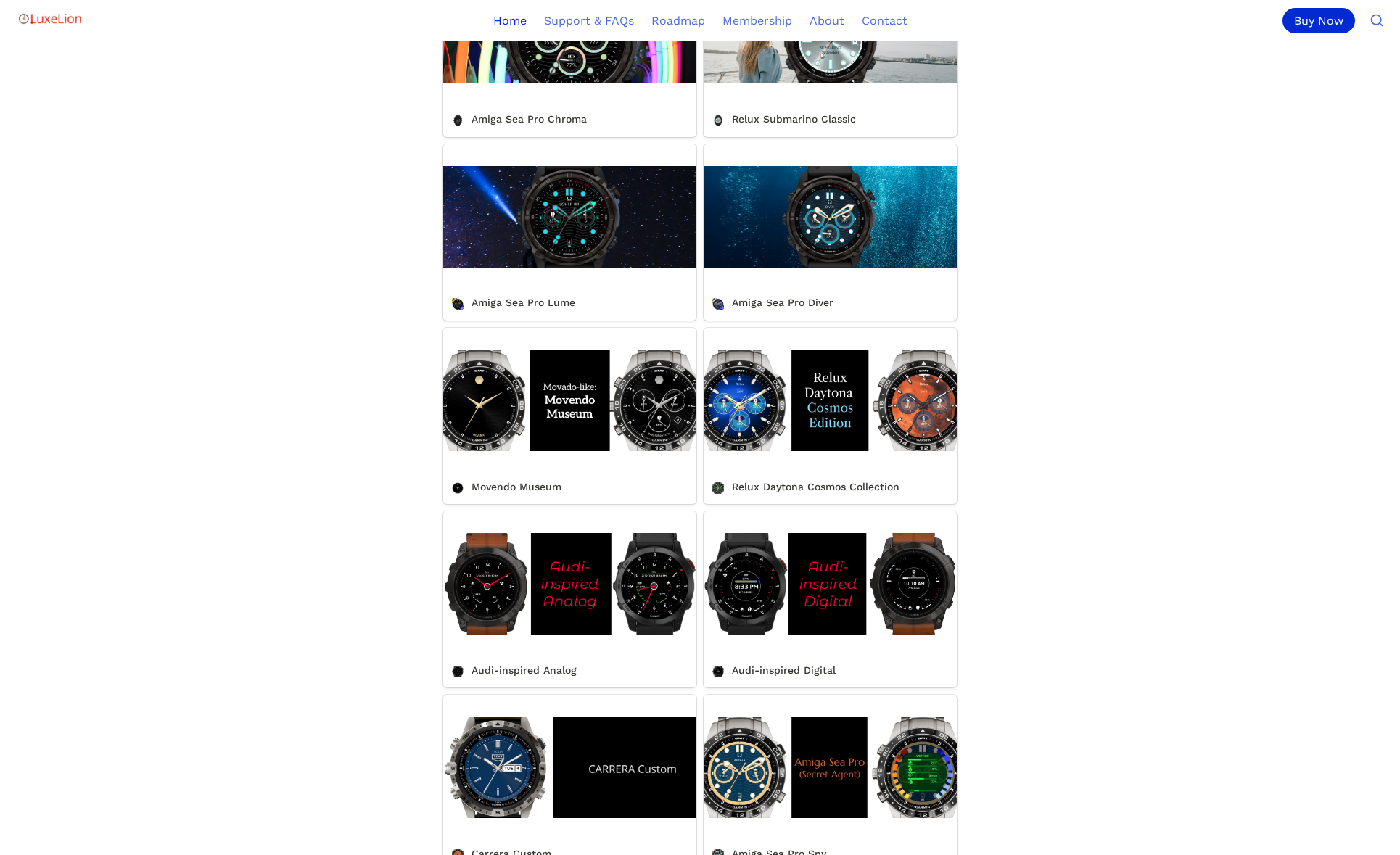
click at [849, 251] on link "Amiga Sea Pro Diver" at bounding box center [830, 232] width 253 height 176
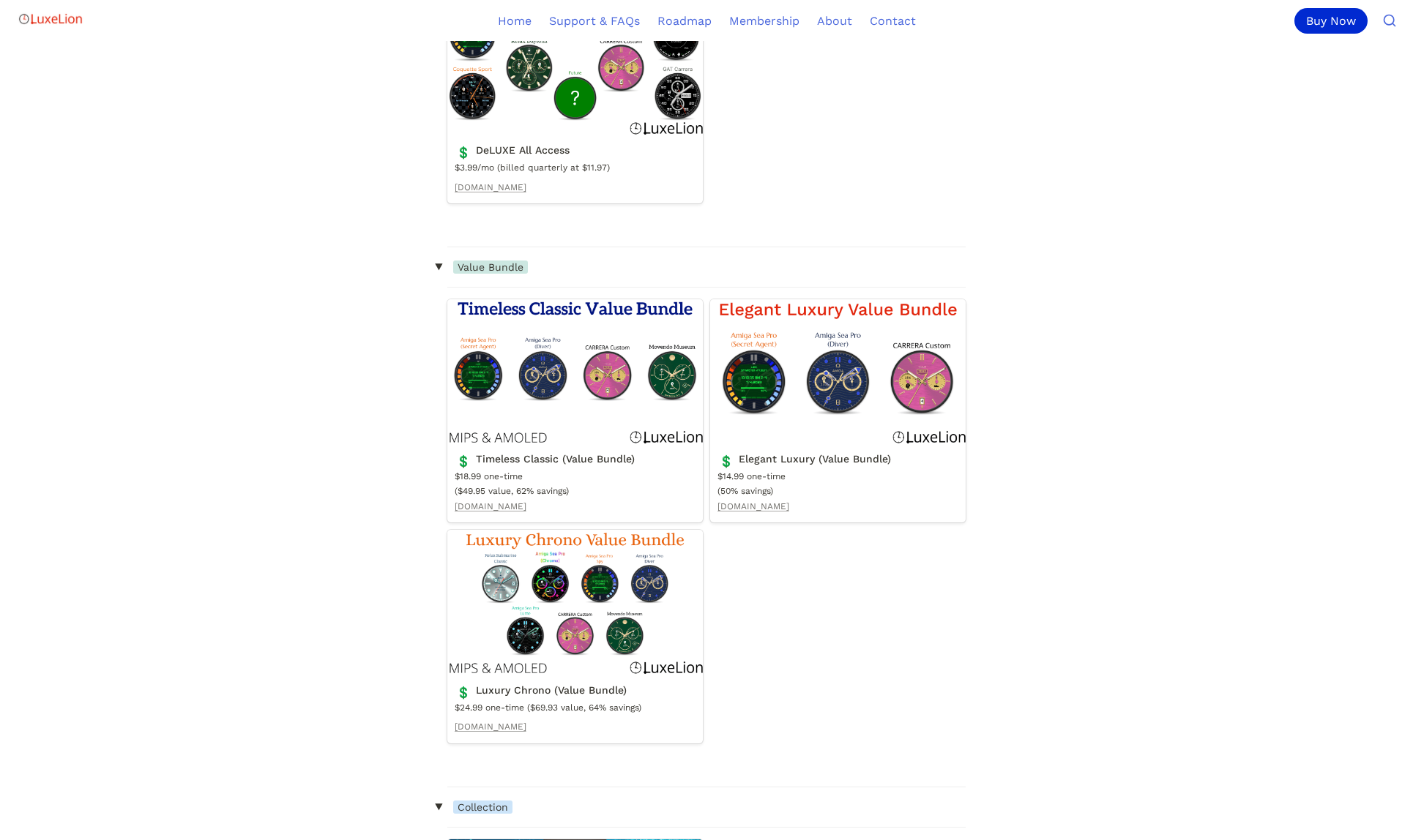
scroll to position [510, 0]
